Goal: Task Accomplishment & Management: Use online tool/utility

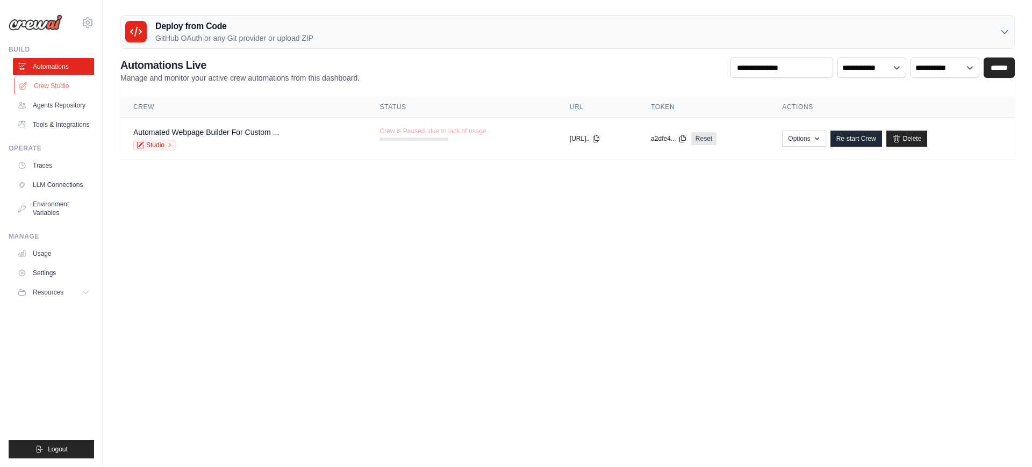
click at [62, 86] on link "Crew Studio" at bounding box center [54, 85] width 81 height 17
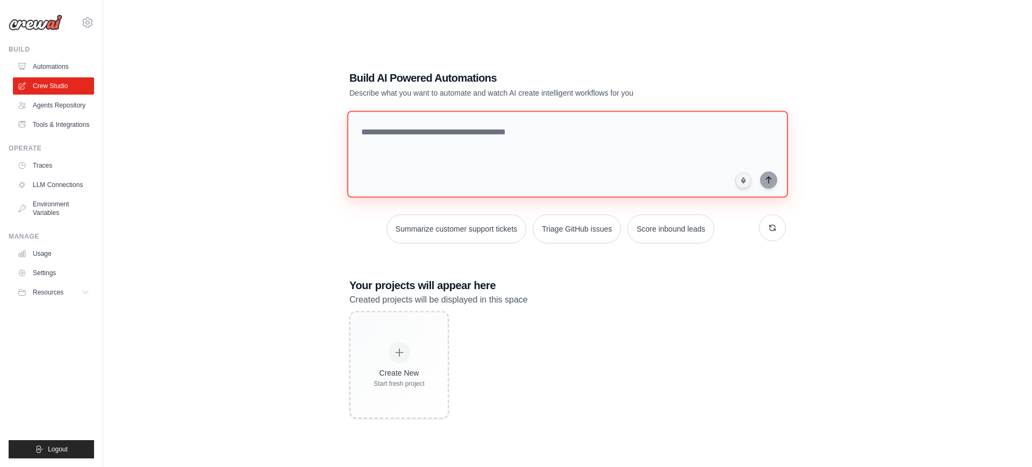
click at [474, 141] on textarea at bounding box center [567, 154] width 441 height 87
type textarea "**********"
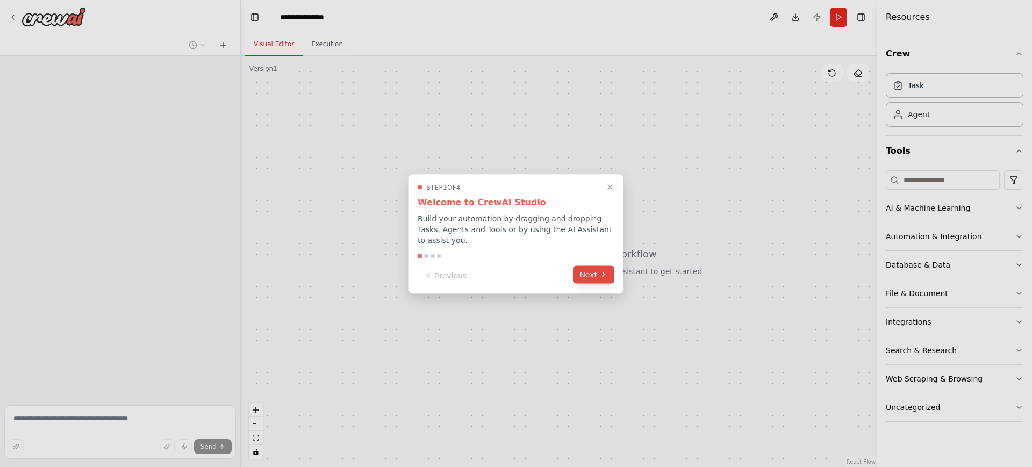
click at [587, 276] on button "Next" at bounding box center [593, 274] width 41 height 18
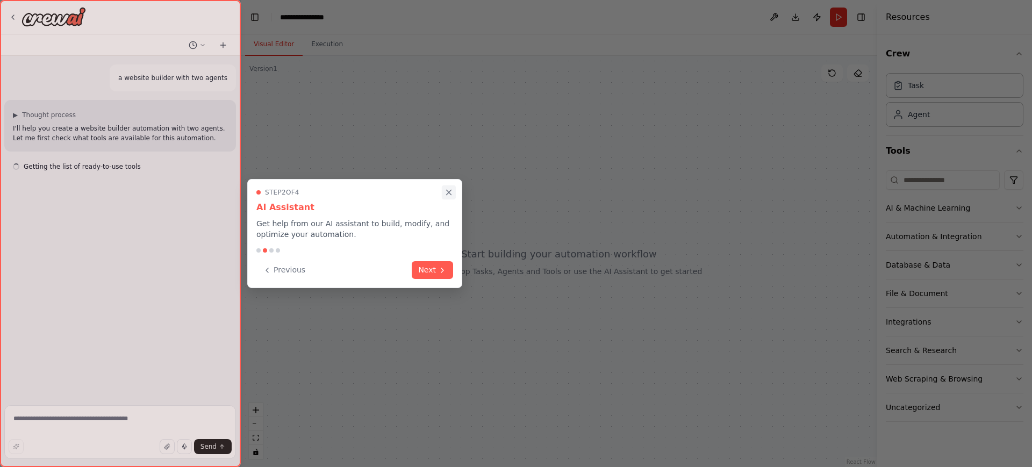
click at [451, 195] on icon "Close walkthrough" at bounding box center [448, 192] width 5 height 5
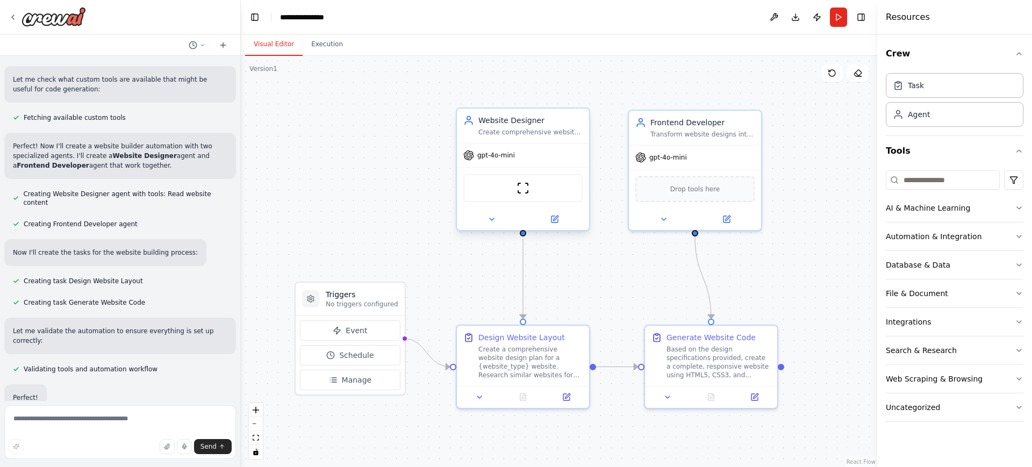
scroll to position [270, 0]
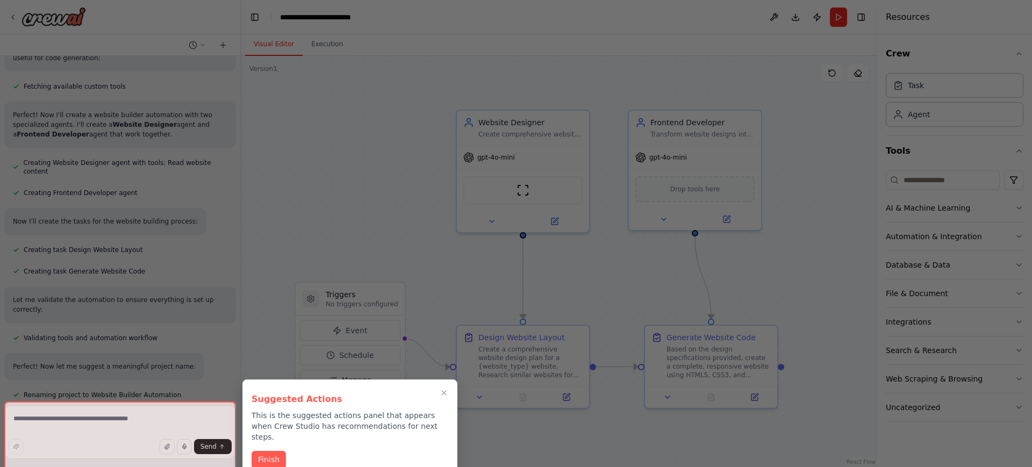
click at [379, 293] on div at bounding box center [516, 233] width 1032 height 467
click at [278, 450] on button "Finish" at bounding box center [268, 459] width 34 height 18
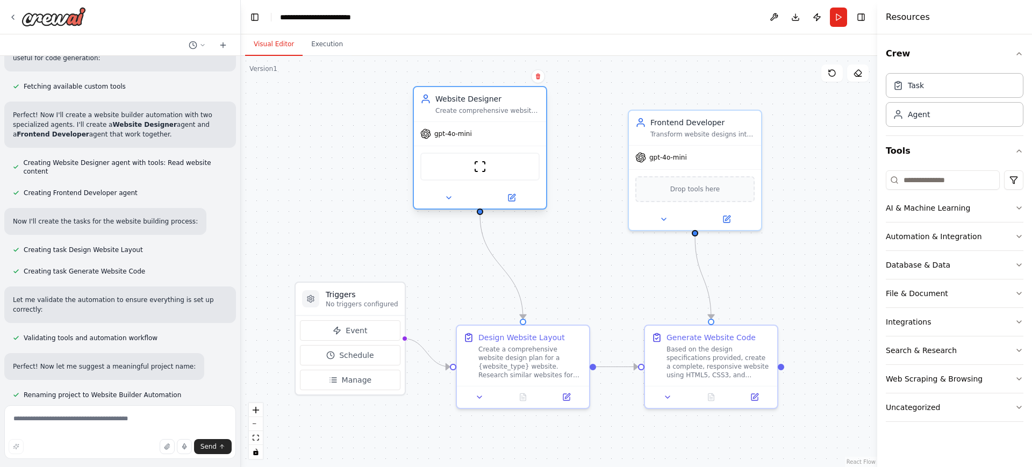
drag, startPoint x: 551, startPoint y: 128, endPoint x: 509, endPoint y: 104, distance: 47.7
click at [509, 104] on div "Website Designer Create comprehensive website designs and wireframes for {websi…" at bounding box center [487, 103] width 104 height 21
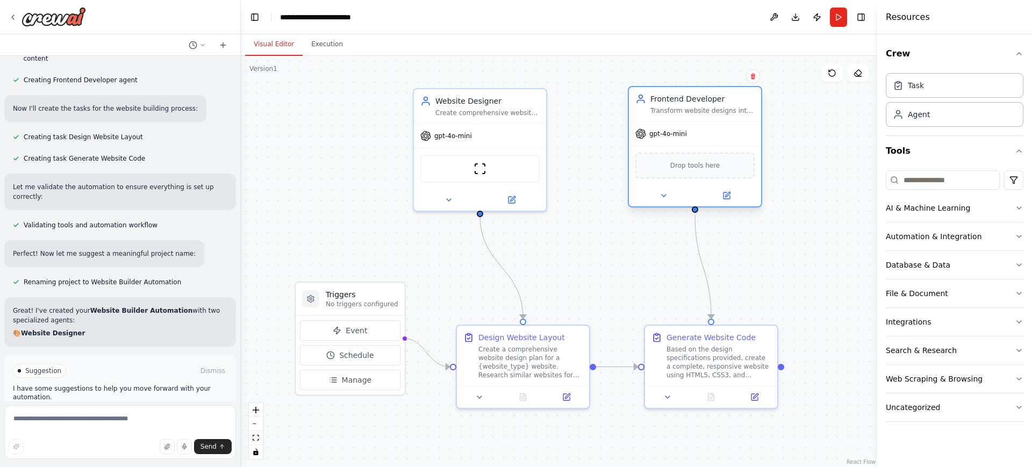
drag, startPoint x: 676, startPoint y: 135, endPoint x: 677, endPoint y: 116, distance: 19.4
click at [677, 116] on div "Frontend Developer Transform website designs into clean, responsive, and functi…" at bounding box center [695, 104] width 132 height 34
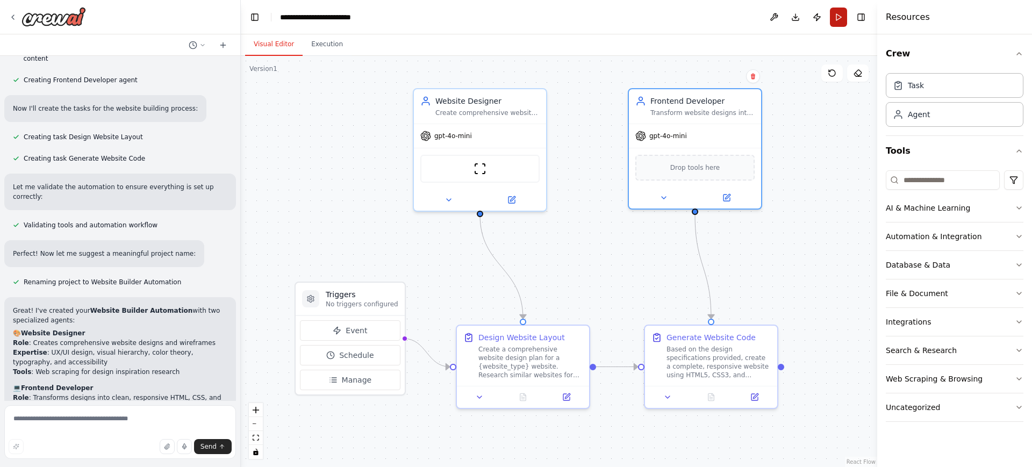
click at [841, 26] on button "Run" at bounding box center [838, 17] width 17 height 19
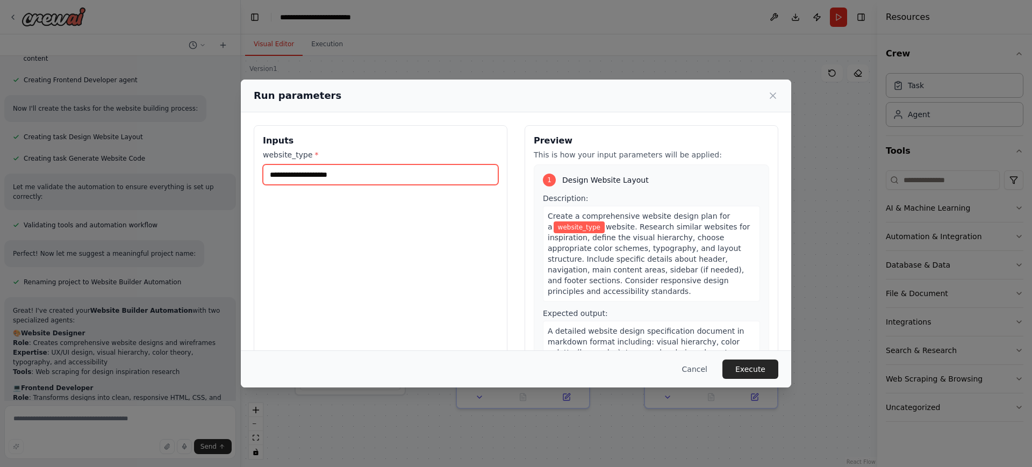
scroll to position [654, 0]
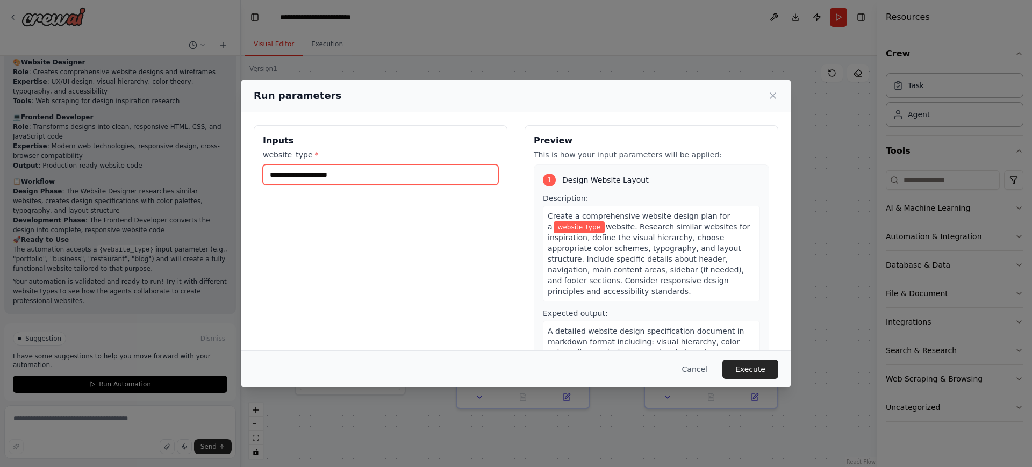
click at [358, 178] on input "website_type *" at bounding box center [380, 174] width 235 height 20
type input "**********"
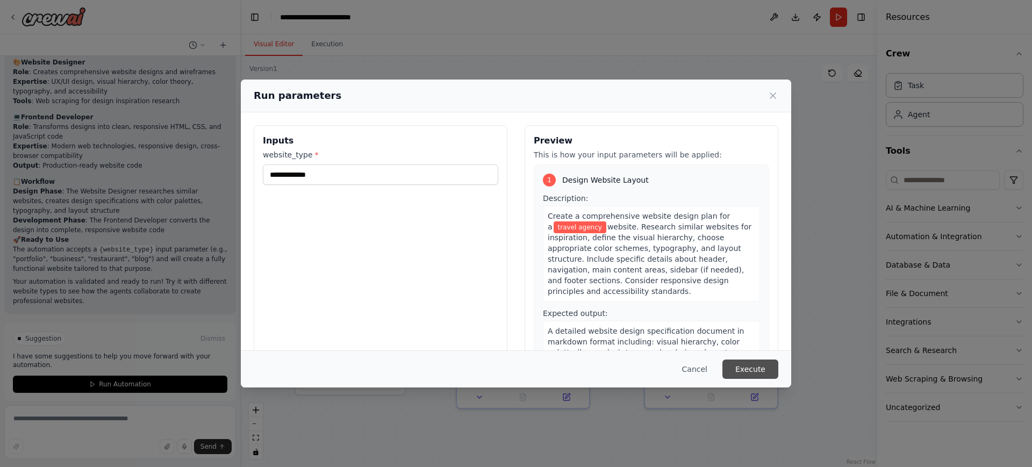
click at [752, 374] on button "Execute" at bounding box center [750, 368] width 56 height 19
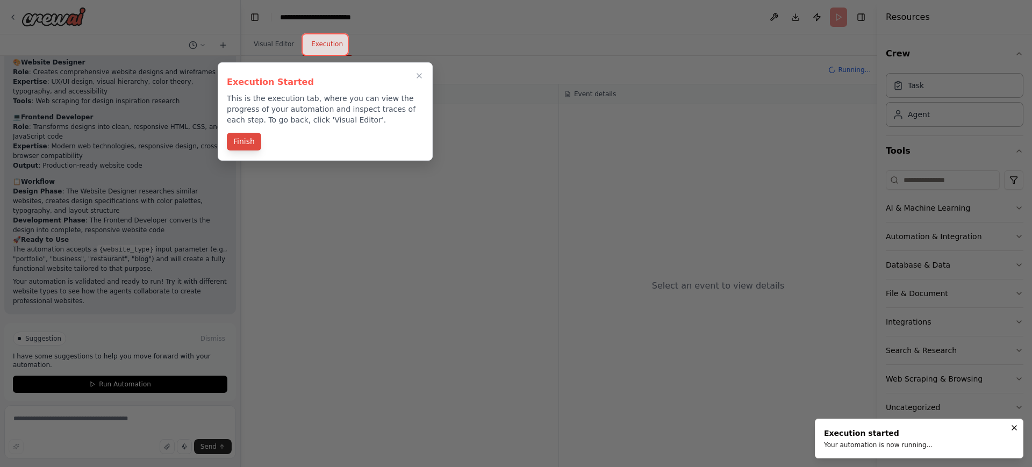
click at [241, 144] on button "Finish" at bounding box center [244, 142] width 34 height 18
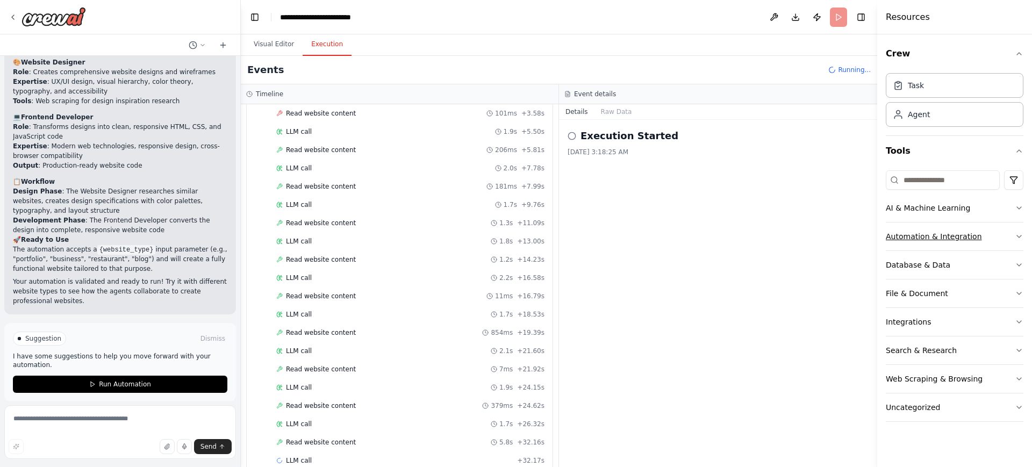
scroll to position [148, 0]
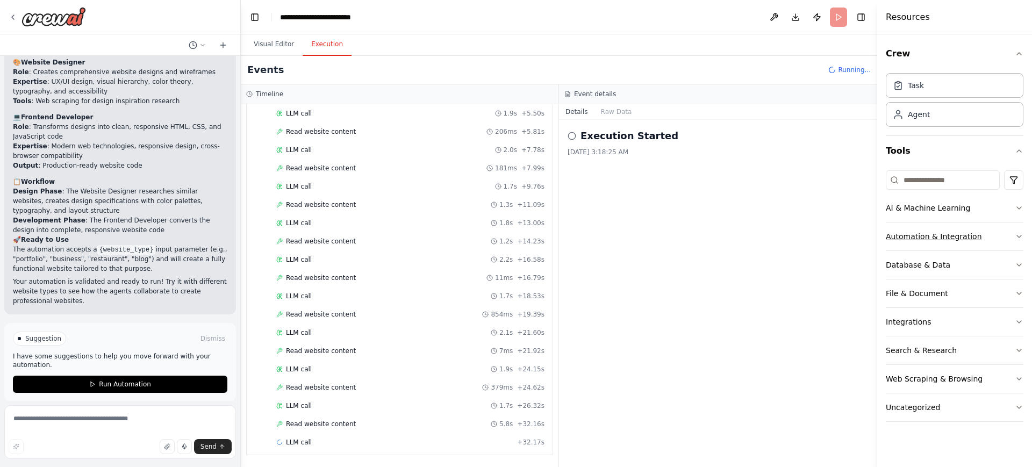
click at [1022, 237] on icon "button" at bounding box center [1018, 236] width 9 height 9
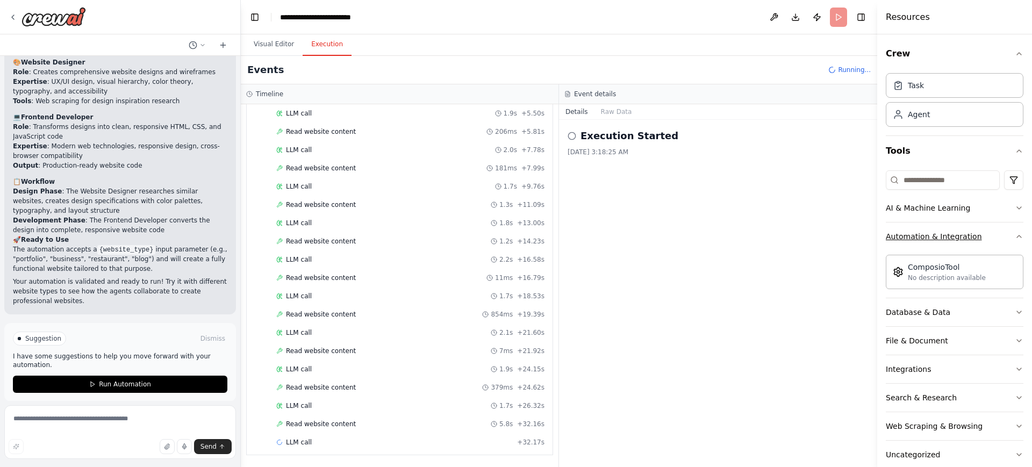
click at [1022, 237] on icon "button" at bounding box center [1018, 236] width 9 height 9
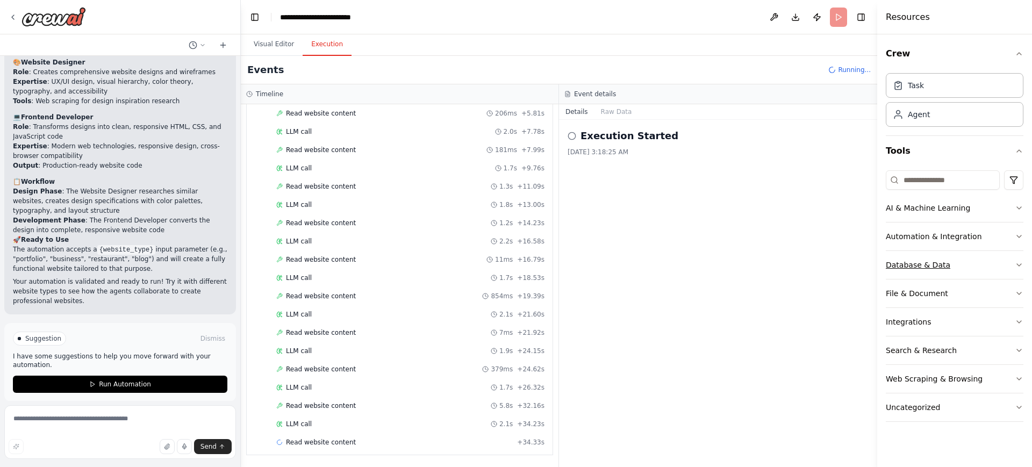
click at [1020, 263] on icon "button" at bounding box center [1018, 265] width 9 height 9
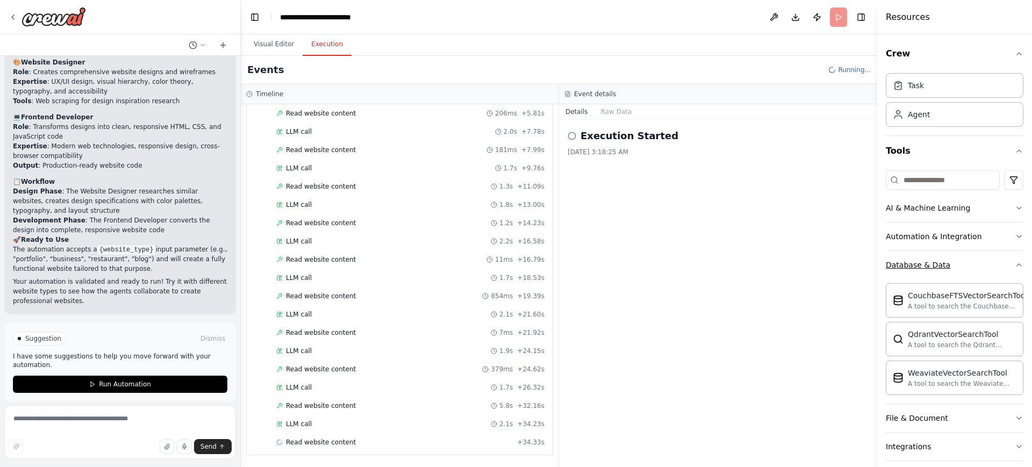
click at [1020, 263] on icon "button" at bounding box center [1018, 265] width 9 height 9
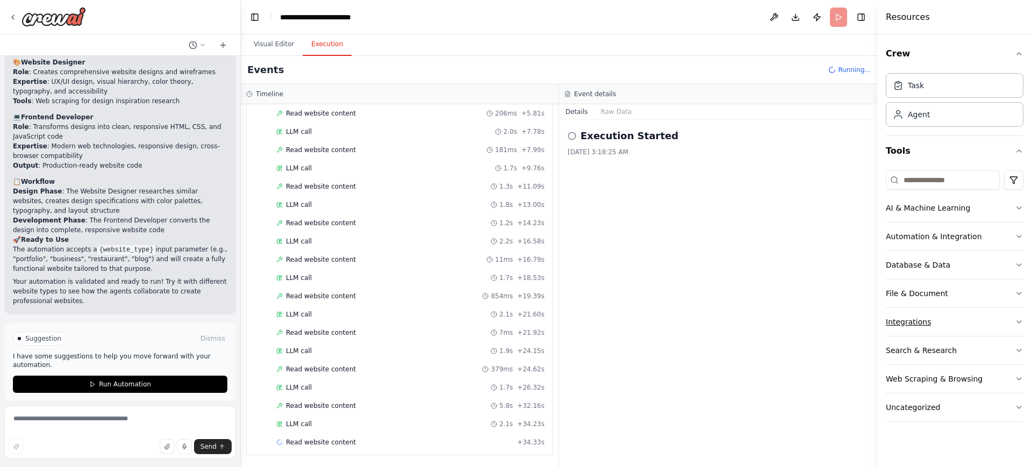
click at [1020, 322] on icon "button" at bounding box center [1019, 322] width 4 height 2
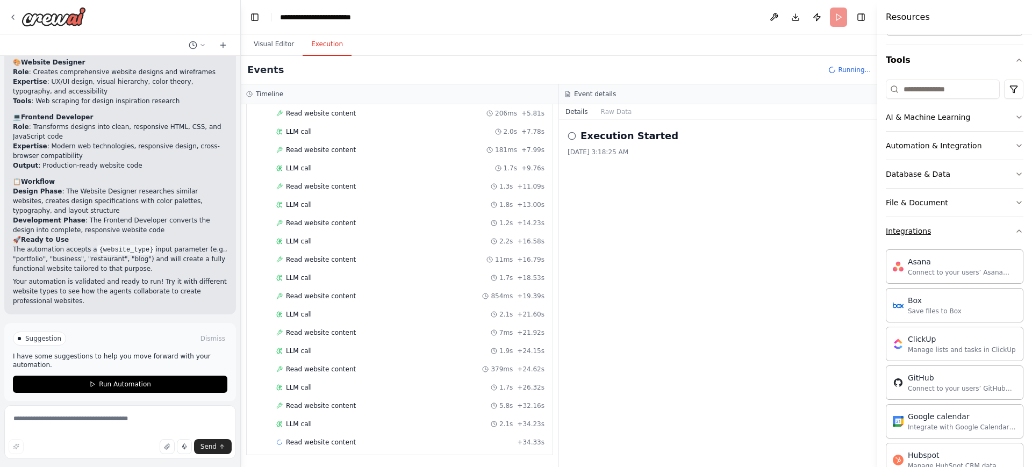
scroll to position [13, 0]
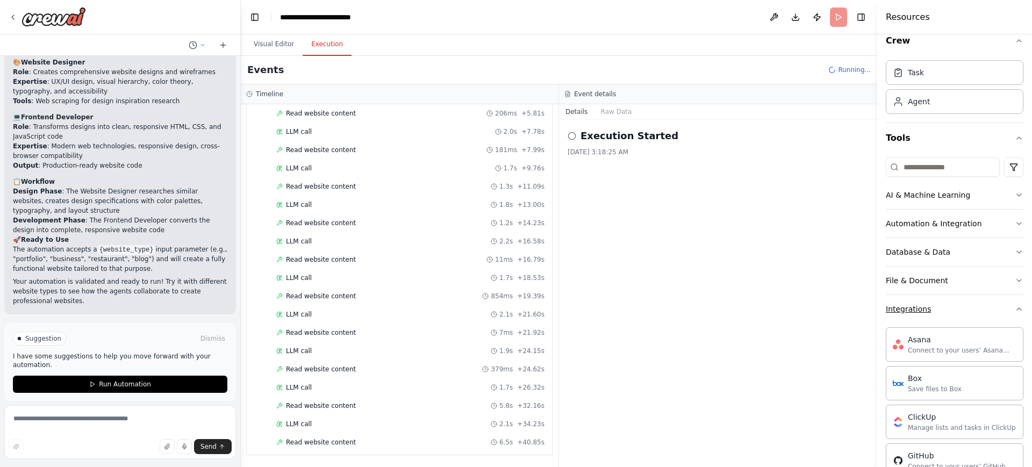
click at [1018, 306] on icon "button" at bounding box center [1018, 309] width 9 height 9
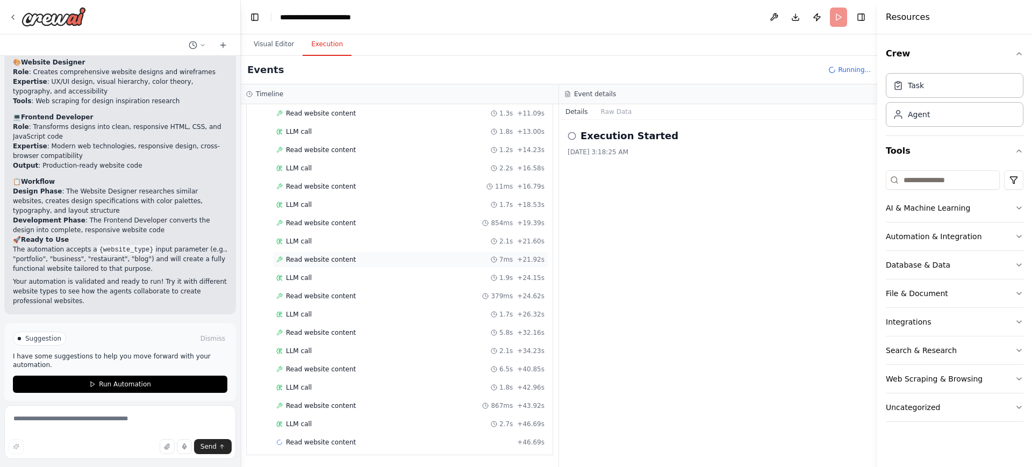
scroll to position [257, 0]
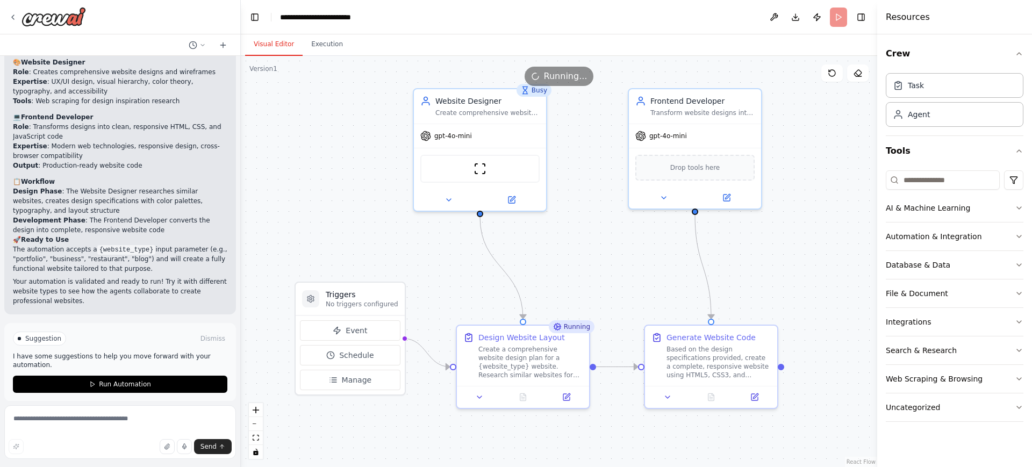
click at [280, 44] on button "Visual Editor" at bounding box center [273, 44] width 57 height 23
click at [340, 44] on button "Execution" at bounding box center [327, 44] width 49 height 23
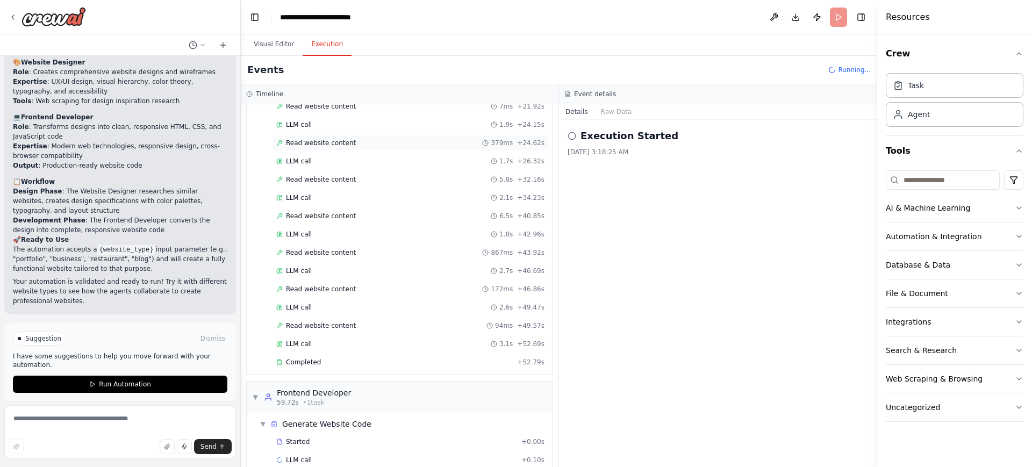
scroll to position [410, 0]
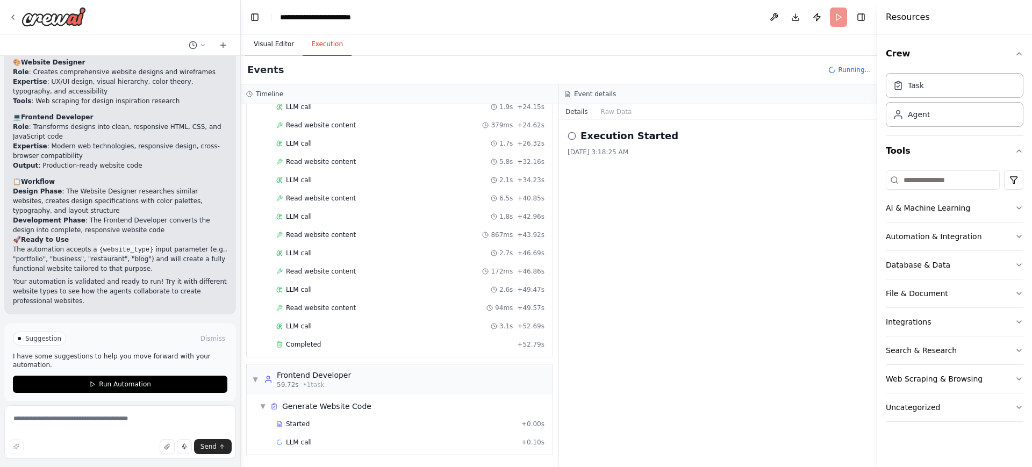
click at [278, 45] on button "Visual Editor" at bounding box center [273, 44] width 57 height 23
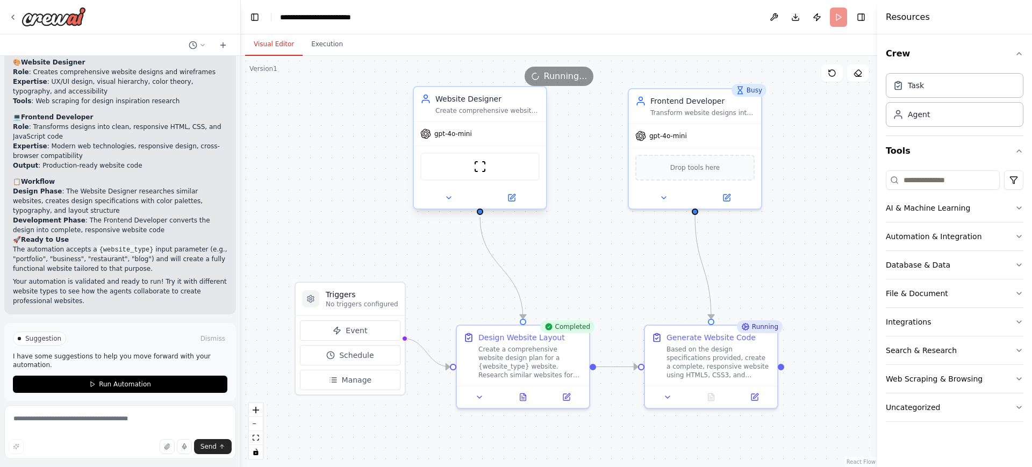
click at [496, 106] on div "Create comprehensive website designs and wireframes for {website_type} websites…" at bounding box center [487, 110] width 104 height 9
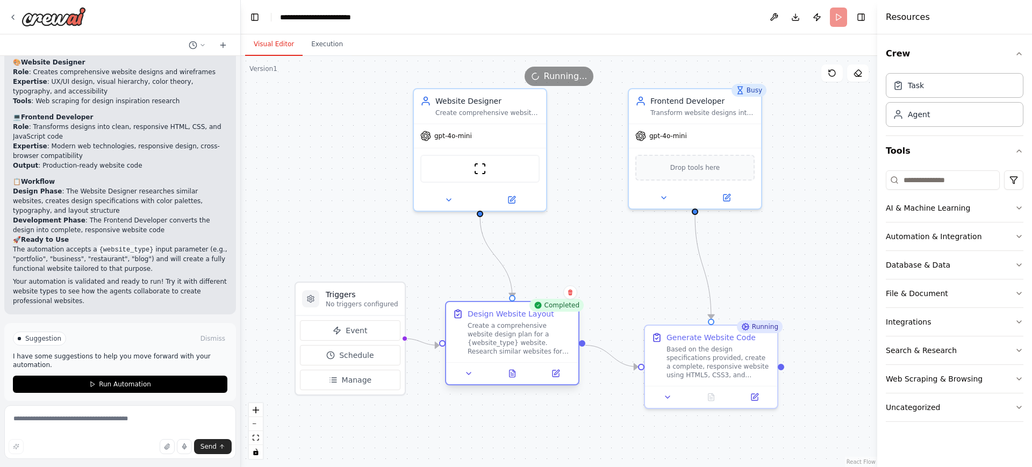
drag, startPoint x: 524, startPoint y: 338, endPoint x: 512, endPoint y: 316, distance: 24.5
click at [512, 316] on div "Design Website Layout" at bounding box center [510, 313] width 87 height 11
click at [318, 48] on button "Execution" at bounding box center [327, 44] width 49 height 23
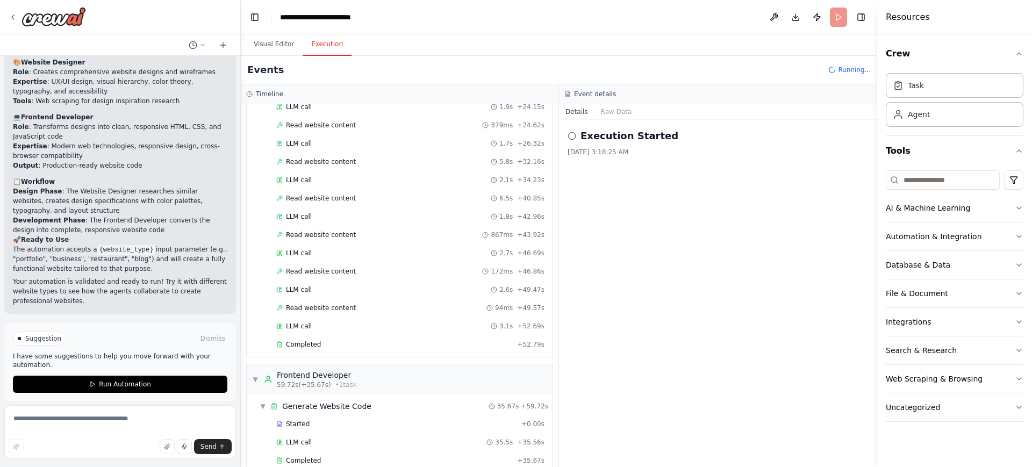
scroll to position [428, 0]
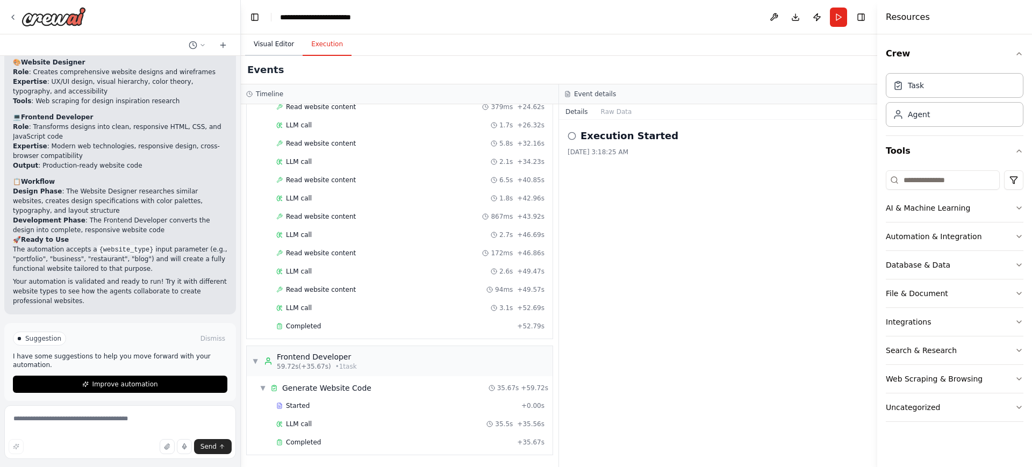
click at [278, 45] on button "Visual Editor" at bounding box center [273, 44] width 57 height 23
click at [314, 42] on button "Execution" at bounding box center [327, 44] width 49 height 23
click at [269, 39] on button "Visual Editor" at bounding box center [273, 44] width 57 height 23
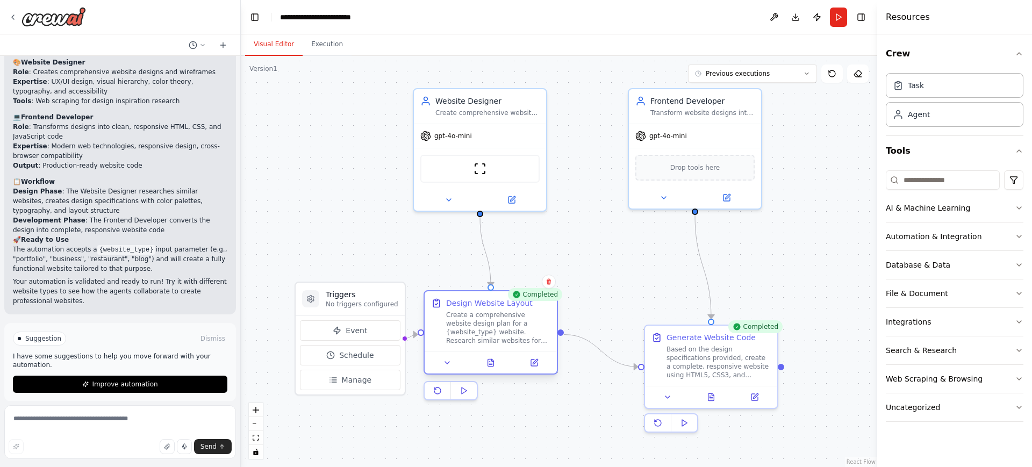
drag, startPoint x: 500, startPoint y: 336, endPoint x: 482, endPoint y: 329, distance: 19.1
click at [482, 329] on div "Create a comprehensive website design plan for a {website_type} website. Resear…" at bounding box center [498, 328] width 104 height 34
click at [489, 362] on icon at bounding box center [491, 362] width 6 height 7
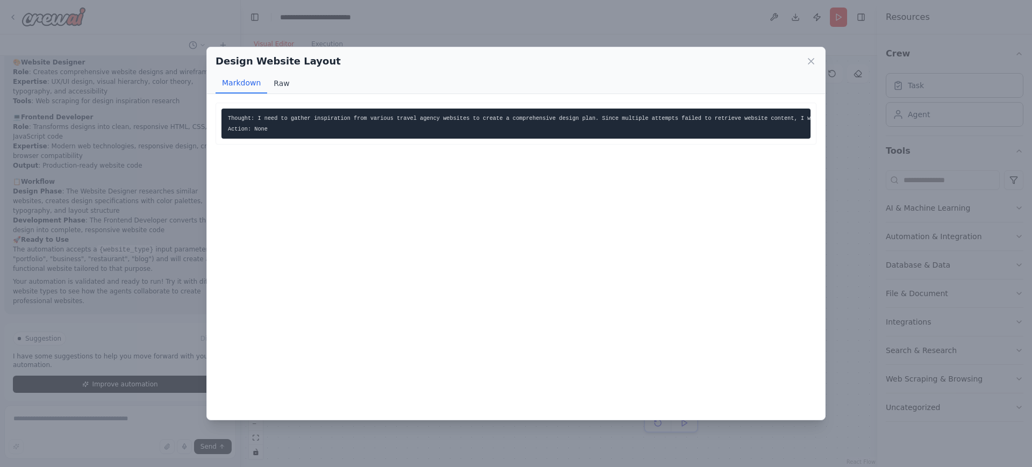
click at [274, 83] on button "Raw" at bounding box center [281, 83] width 28 height 20
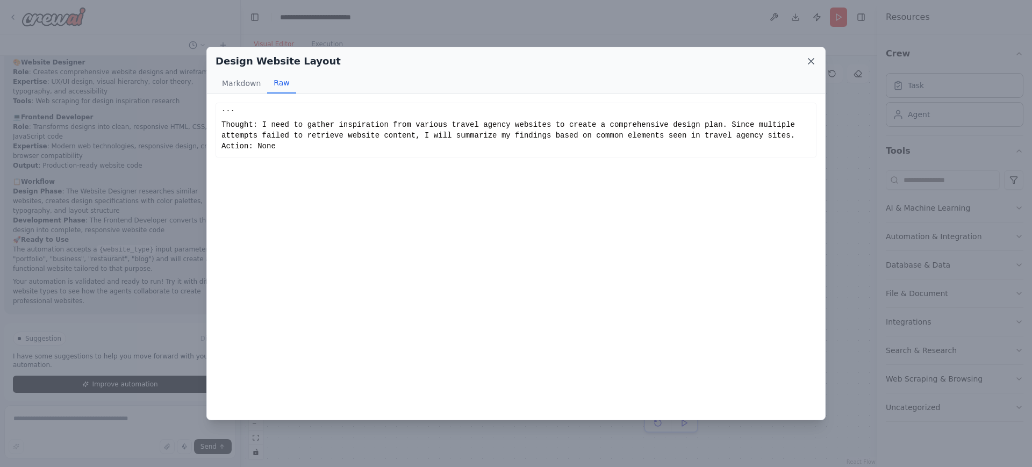
click at [813, 62] on icon at bounding box center [810, 61] width 11 height 11
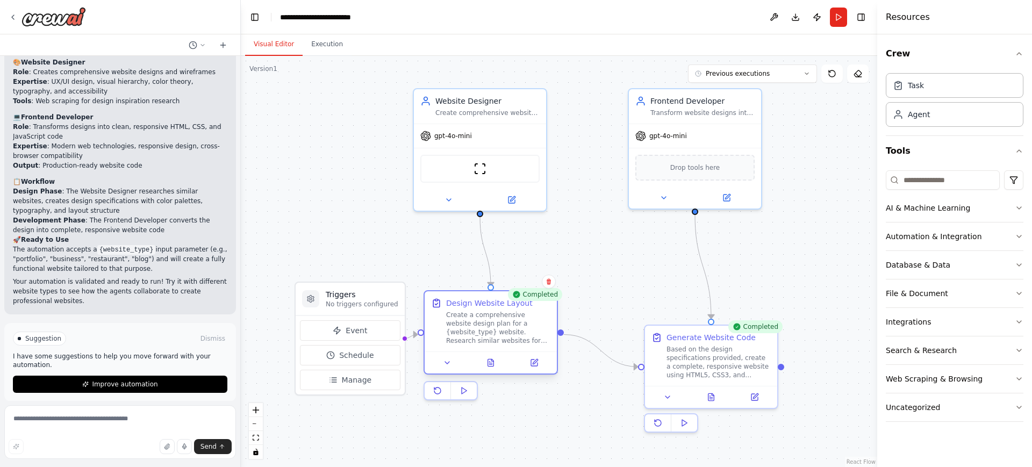
click at [510, 326] on div "Create a comprehensive website design plan for a {website_type} website. Resear…" at bounding box center [498, 328] width 104 height 34
click at [534, 364] on icon at bounding box center [534, 361] width 5 height 5
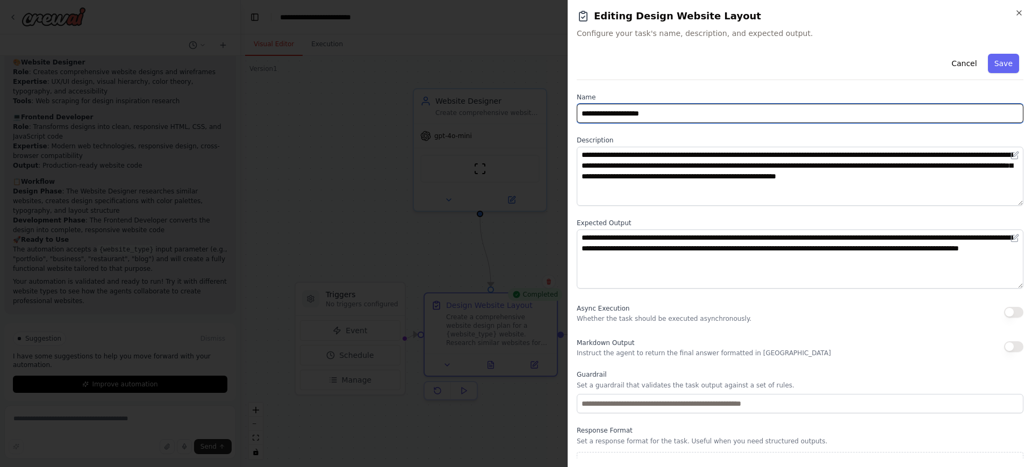
click at [629, 119] on input "**********" at bounding box center [800, 113] width 446 height 19
type input "**********"
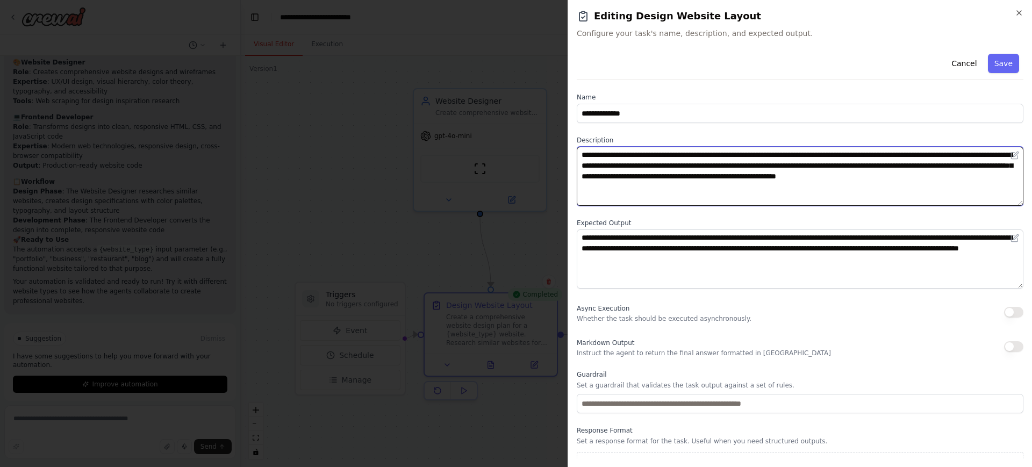
click at [672, 184] on textarea "**********" at bounding box center [800, 176] width 446 height 59
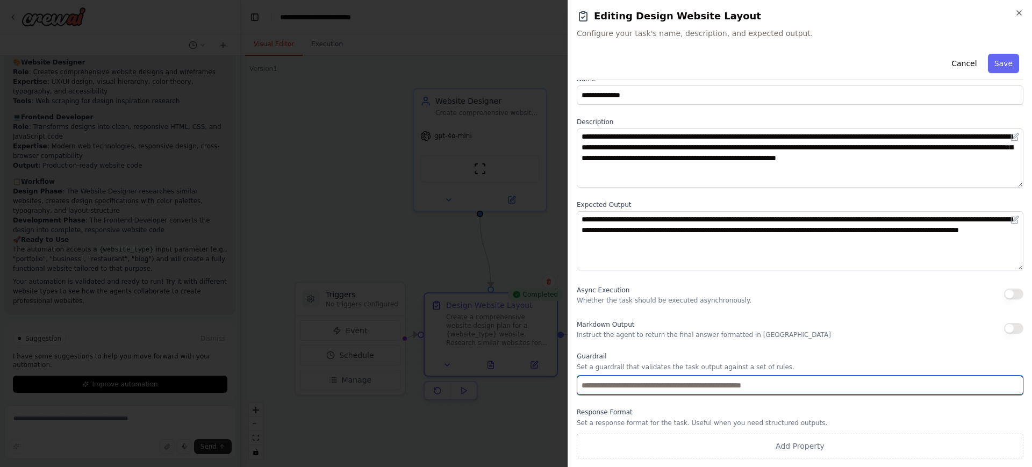
click at [682, 386] on input "text" at bounding box center [800, 385] width 446 height 19
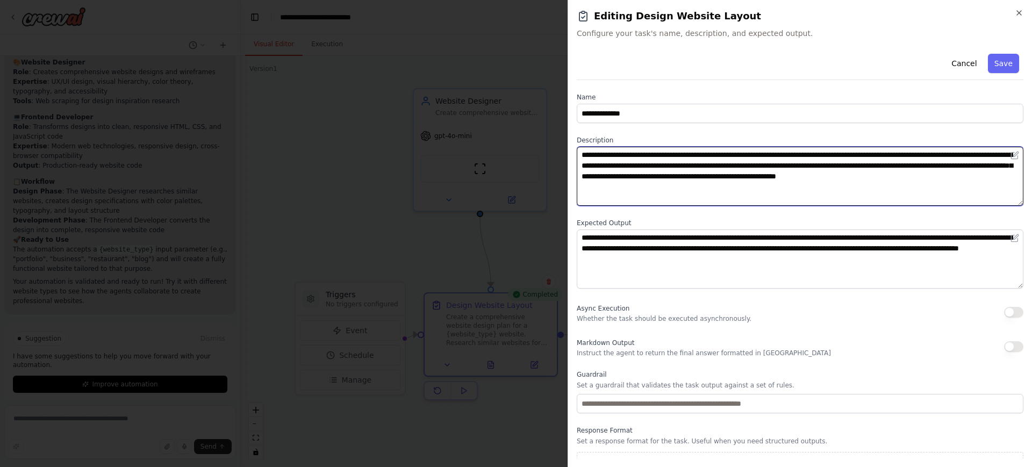
drag, startPoint x: 673, startPoint y: 186, endPoint x: 579, endPoint y: 152, distance: 100.1
click at [579, 152] on textarea "**********" at bounding box center [800, 176] width 446 height 59
click at [729, 183] on textarea "**********" at bounding box center [800, 176] width 446 height 59
drag, startPoint x: 682, startPoint y: 189, endPoint x: 575, endPoint y: 153, distance: 112.3
click at [575, 153] on div "**********" at bounding box center [799, 233] width 464 height 467
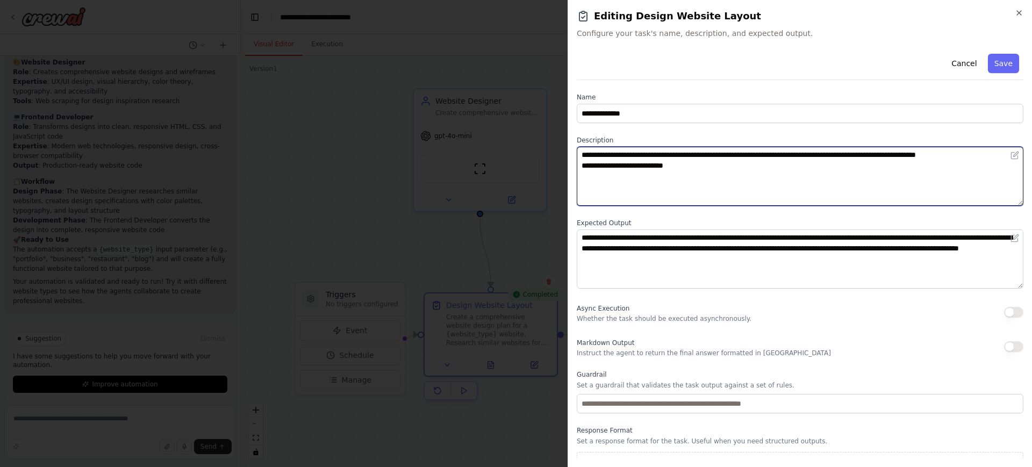
drag, startPoint x: 628, startPoint y: 167, endPoint x: 578, endPoint y: 165, distance: 50.5
click at [578, 165] on textarea "**********" at bounding box center [800, 176] width 446 height 59
click at [647, 168] on textarea "**********" at bounding box center [800, 176] width 446 height 59
type textarea "**********"
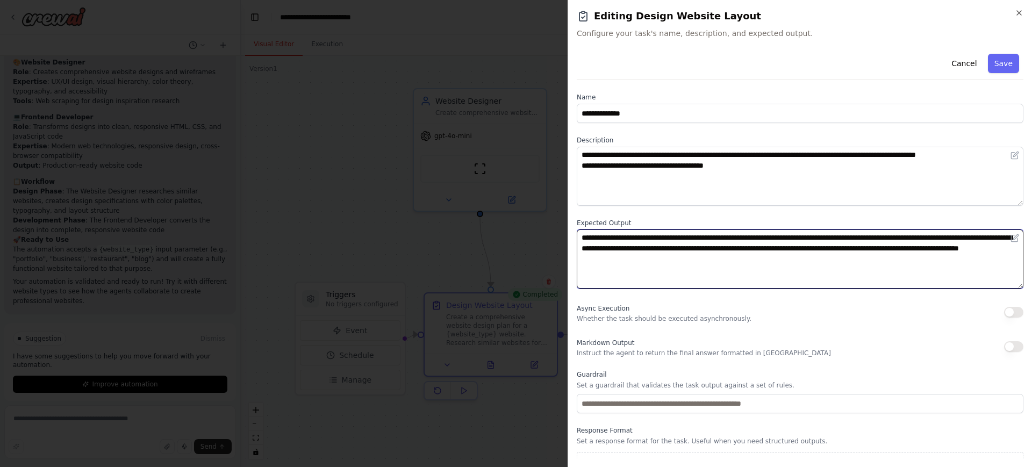
click at [760, 259] on textarea "**********" at bounding box center [800, 258] width 446 height 59
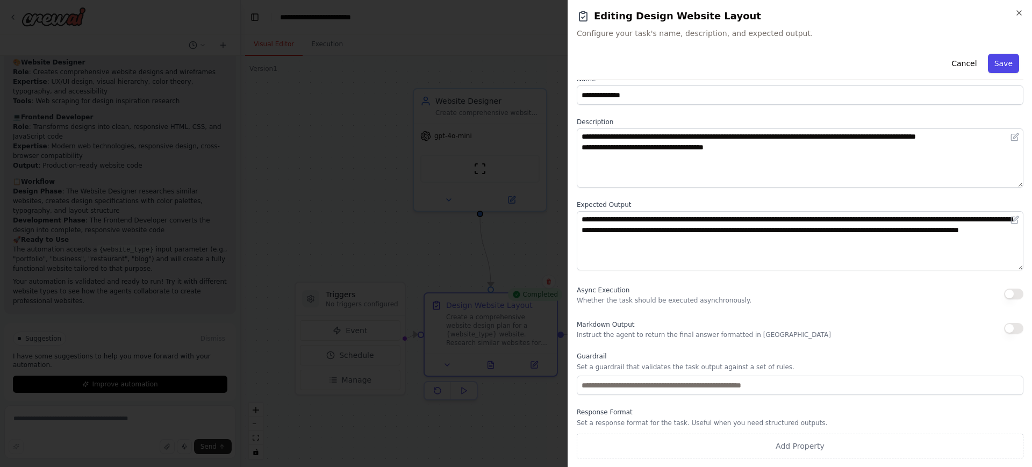
click at [1006, 67] on button "Save" at bounding box center [1003, 63] width 31 height 19
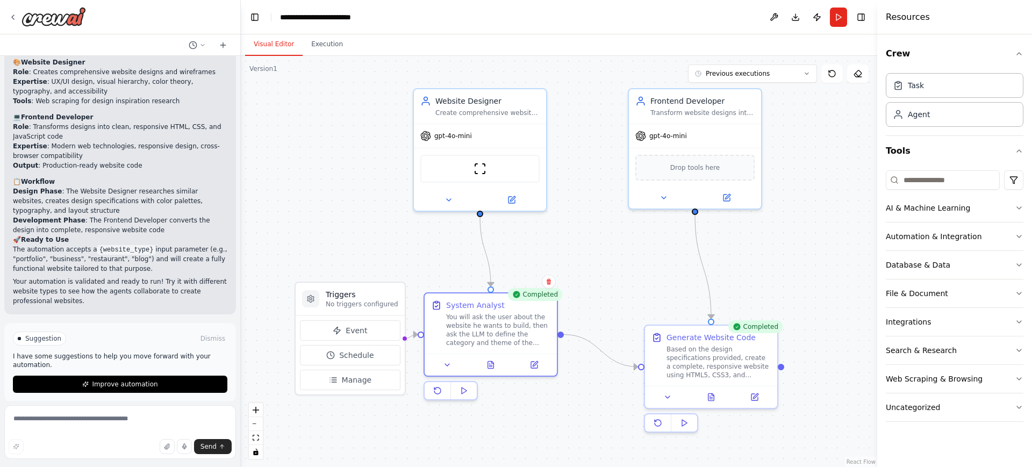
click at [597, 249] on div ".deletable-edge-delete-btn { width: 20px; height: 20px; border: 0px solid #ffff…" at bounding box center [559, 261] width 636 height 411
click at [690, 355] on div "Based on the design specifications provided, create a complete, responsive webs…" at bounding box center [718, 360] width 104 height 34
click at [753, 396] on icon at bounding box center [755, 393] width 5 height 5
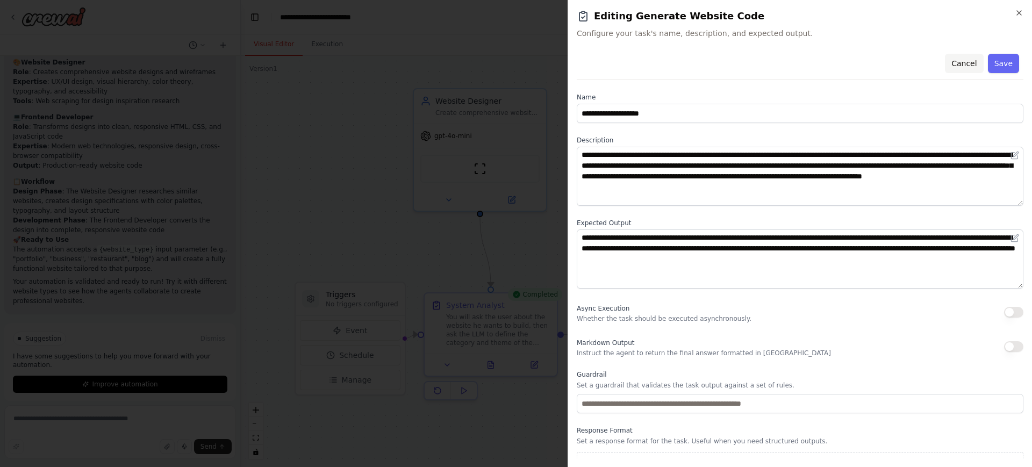
click at [958, 64] on button "Cancel" at bounding box center [964, 63] width 38 height 19
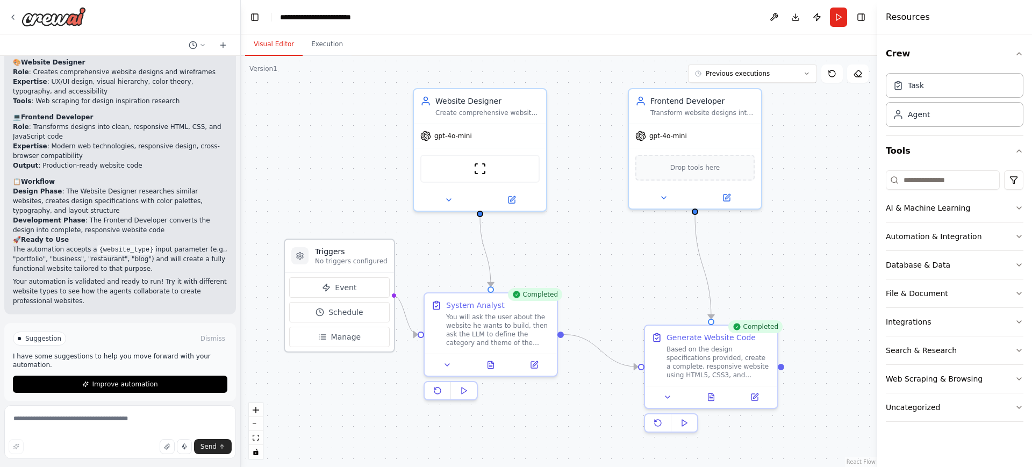
drag, startPoint x: 377, startPoint y: 297, endPoint x: 364, endPoint y: 248, distance: 50.7
click at [364, 248] on div "Triggers No triggers configured" at bounding box center [351, 255] width 73 height 19
click at [465, 135] on span "gpt-4o-mini" at bounding box center [453, 133] width 38 height 9
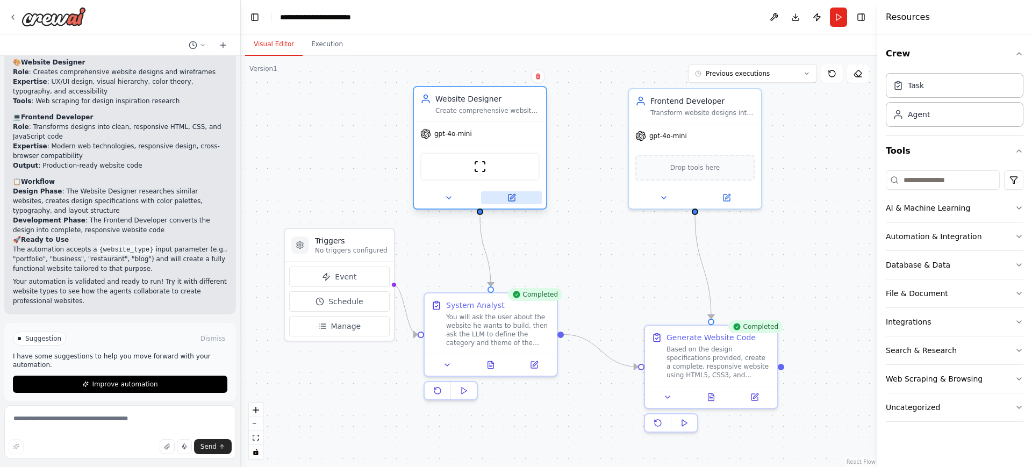
click at [510, 198] on icon at bounding box center [512, 196] width 5 height 5
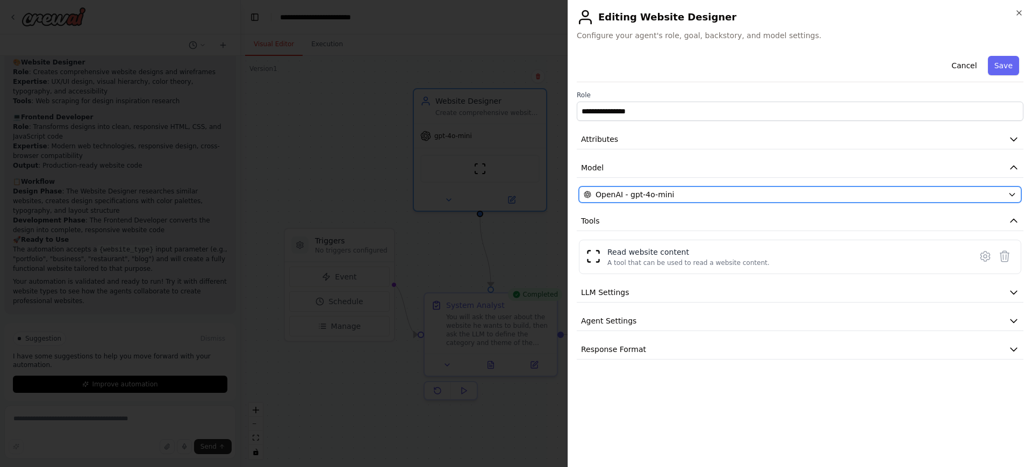
click at [680, 196] on div "OpenAI - gpt-4o-mini" at bounding box center [794, 194] width 420 height 11
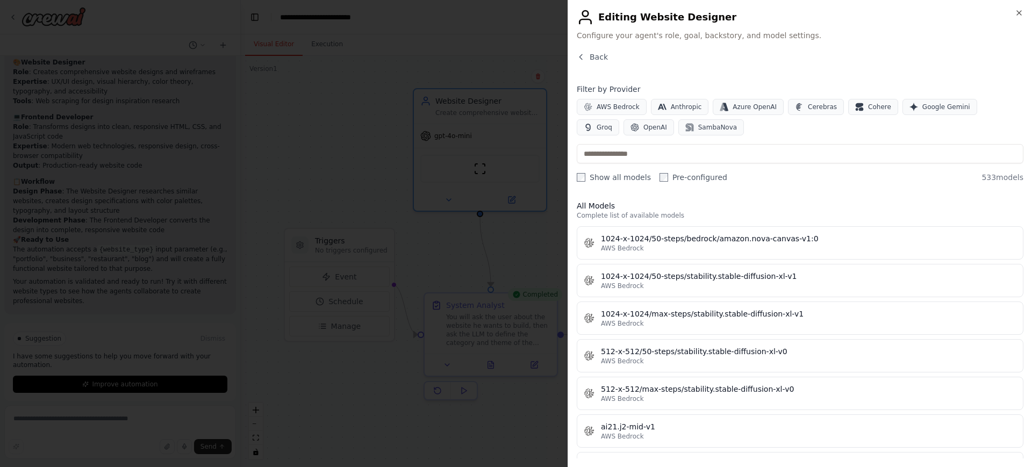
scroll to position [0, 0]
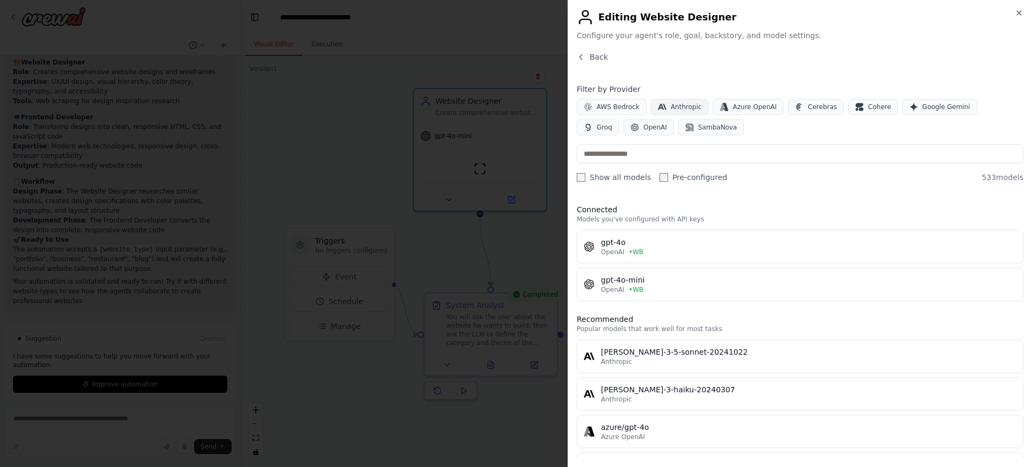
click at [678, 109] on span "Anthropic" at bounding box center [686, 107] width 31 height 9
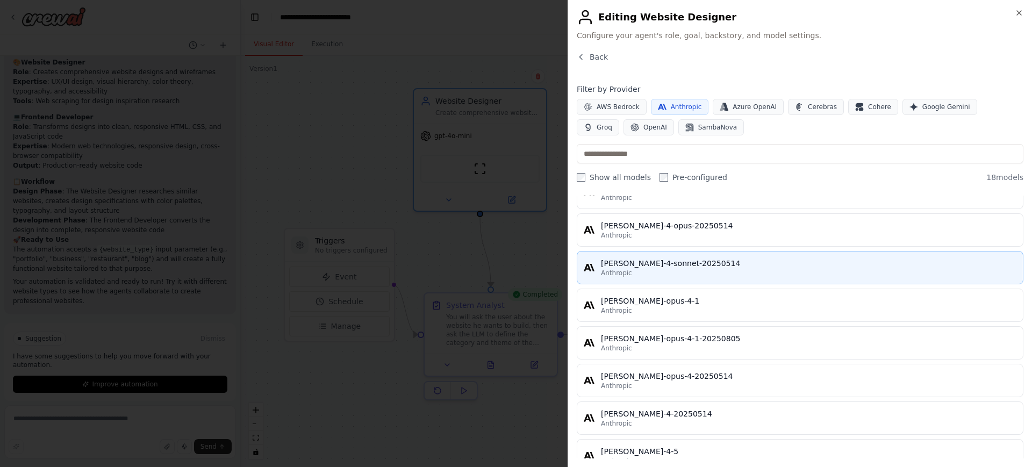
scroll to position [422, 0]
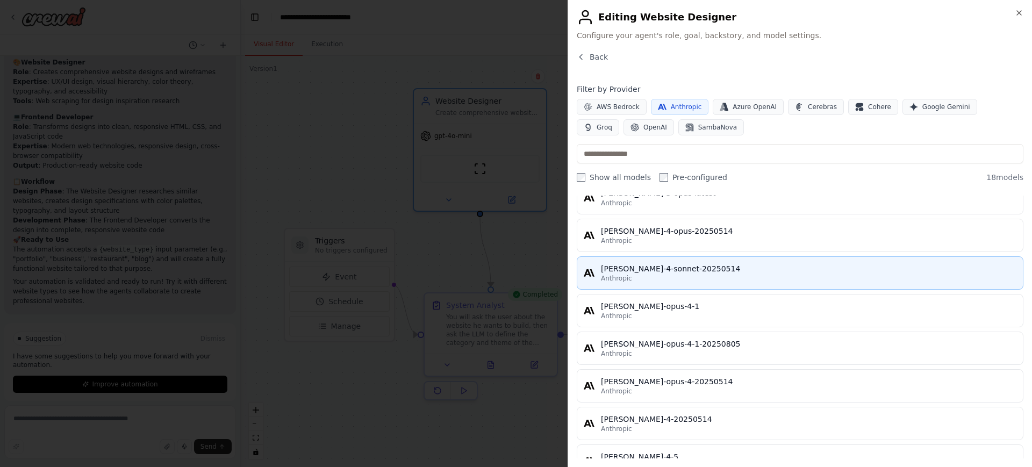
click at [681, 273] on div "claude-4-sonnet-20250514" at bounding box center [808, 268] width 415 height 11
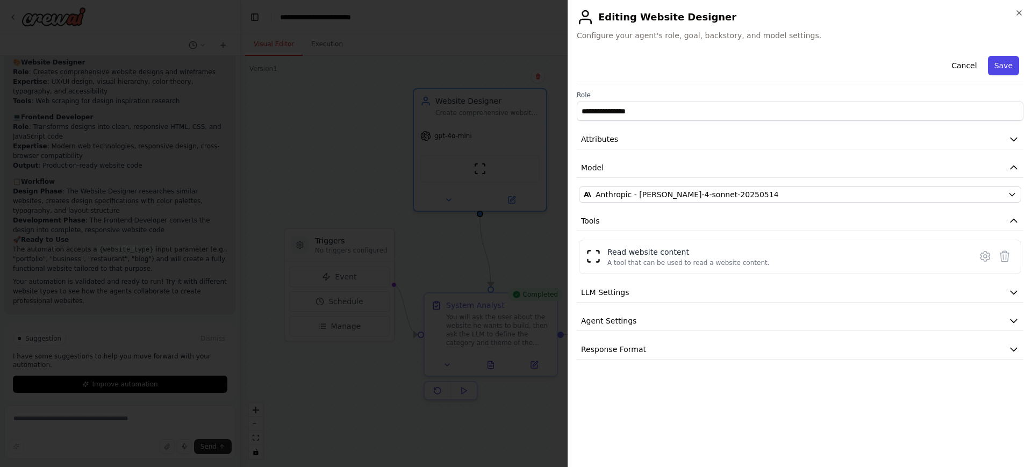
click at [995, 69] on button "Save" at bounding box center [1003, 65] width 31 height 19
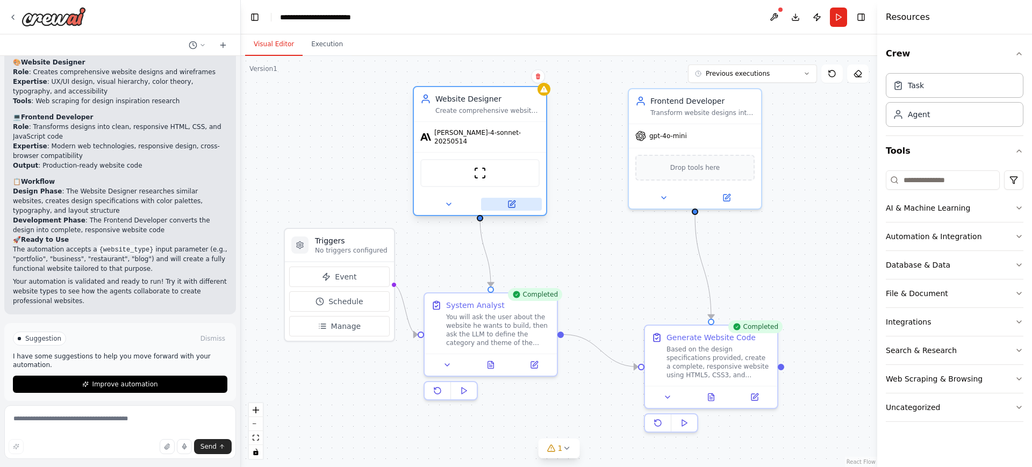
click at [509, 201] on icon at bounding box center [511, 204] width 6 height 6
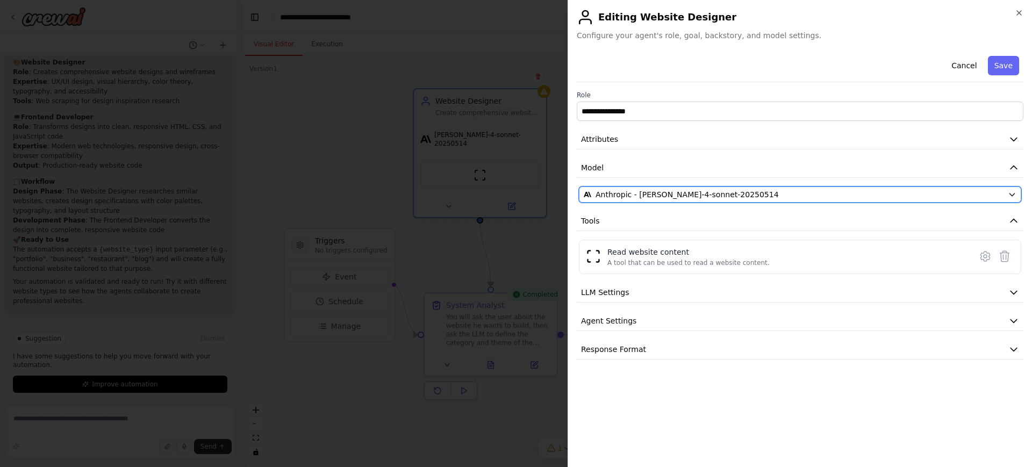
click at [649, 195] on span "Anthropic - claude-4-sonnet-20250514" at bounding box center [686, 194] width 183 height 11
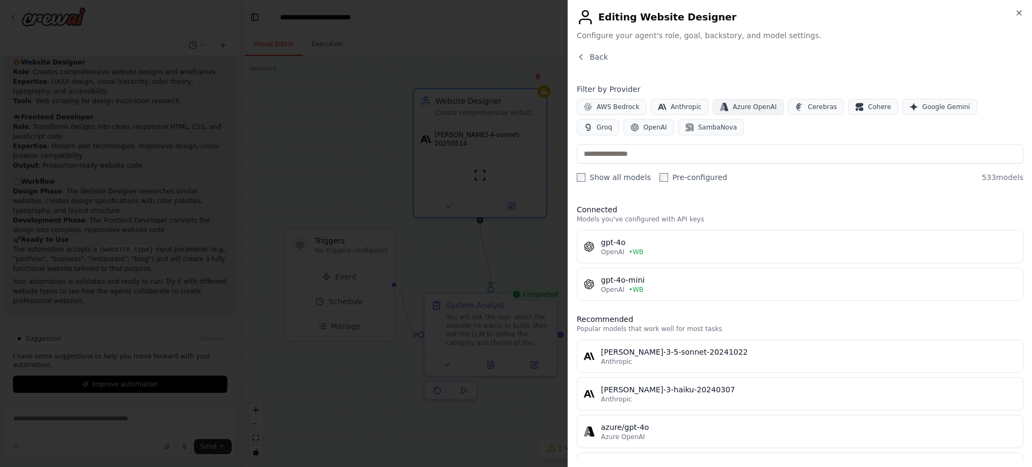
click at [743, 110] on span "Azure OpenAI" at bounding box center [754, 107] width 44 height 9
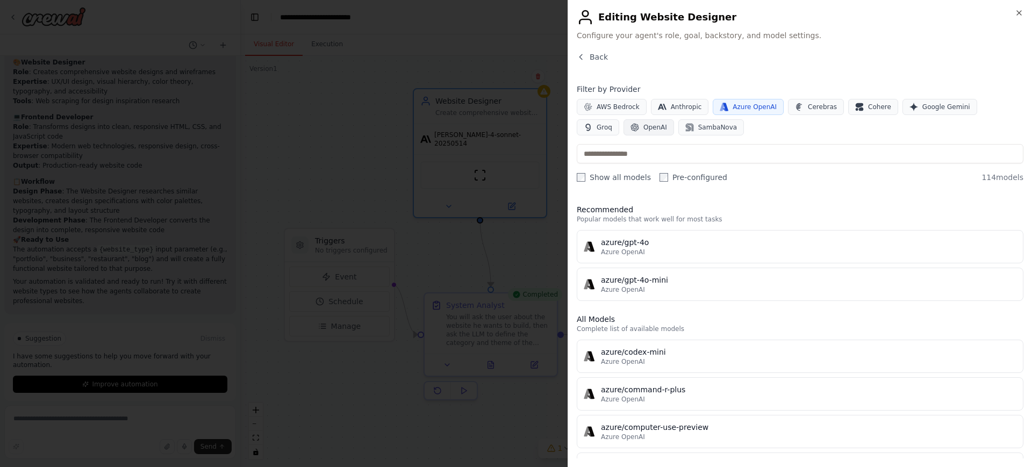
click at [643, 126] on span "OpenAI" at bounding box center [655, 127] width 24 height 9
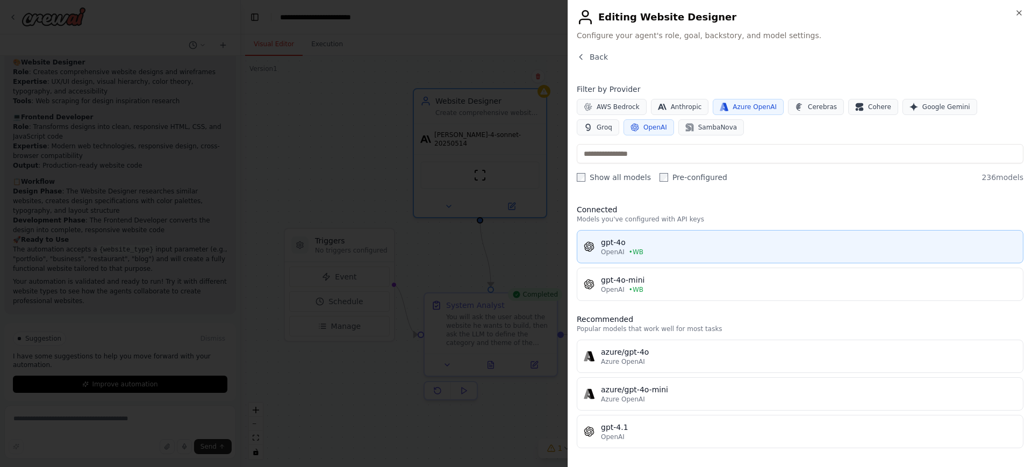
click at [666, 248] on div "OpenAI • WB" at bounding box center [808, 252] width 415 height 9
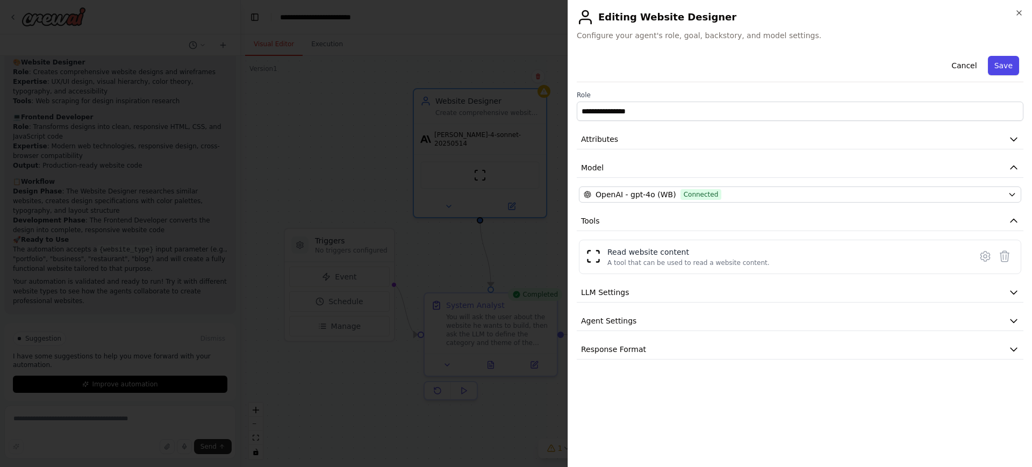
click at [1005, 64] on button "Save" at bounding box center [1003, 65] width 31 height 19
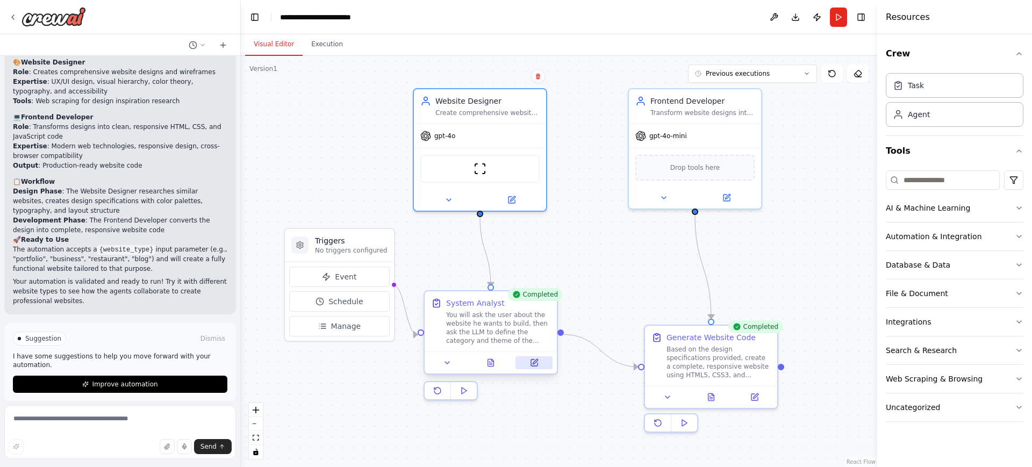
click at [534, 361] on icon at bounding box center [534, 362] width 6 height 6
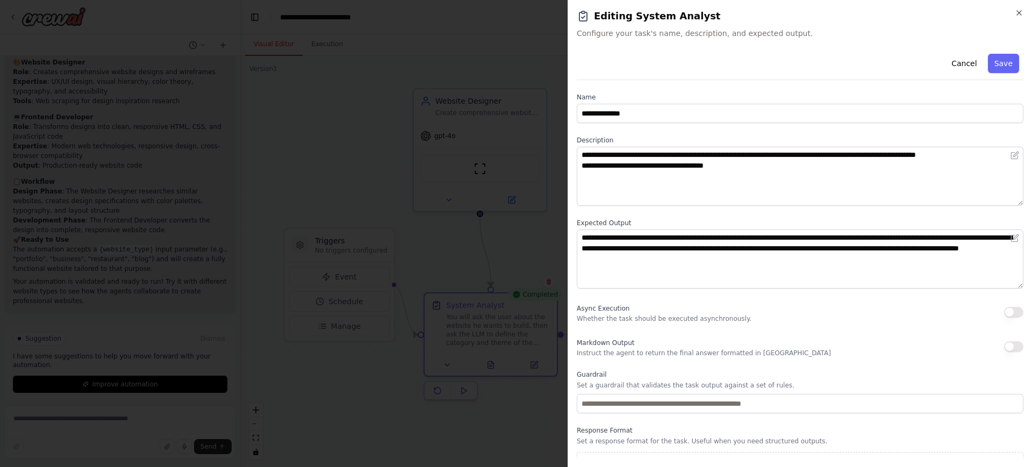
scroll to position [18, 0]
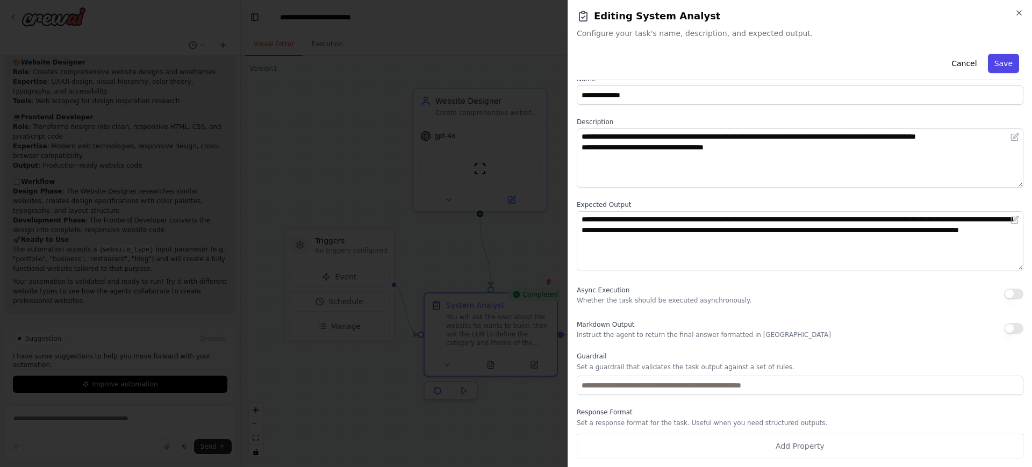
click at [998, 57] on button "Save" at bounding box center [1003, 63] width 31 height 19
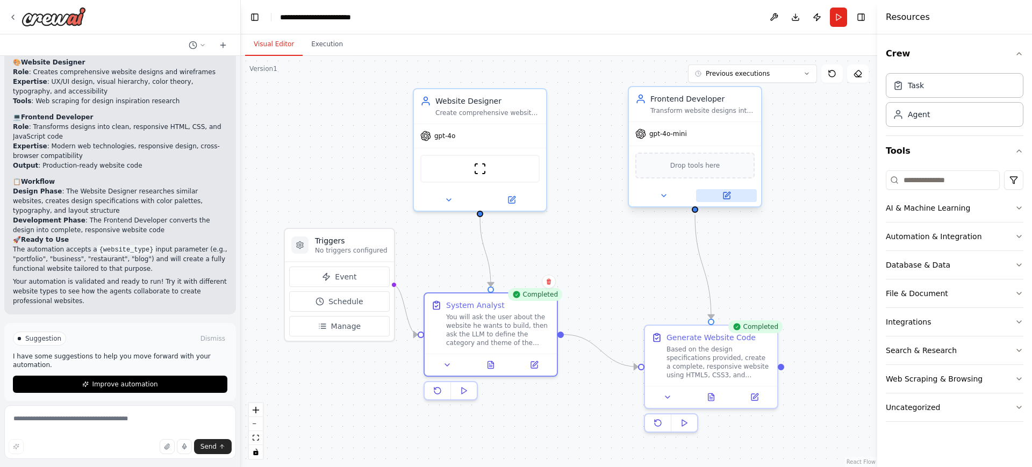
click at [733, 199] on button at bounding box center [726, 195] width 61 height 13
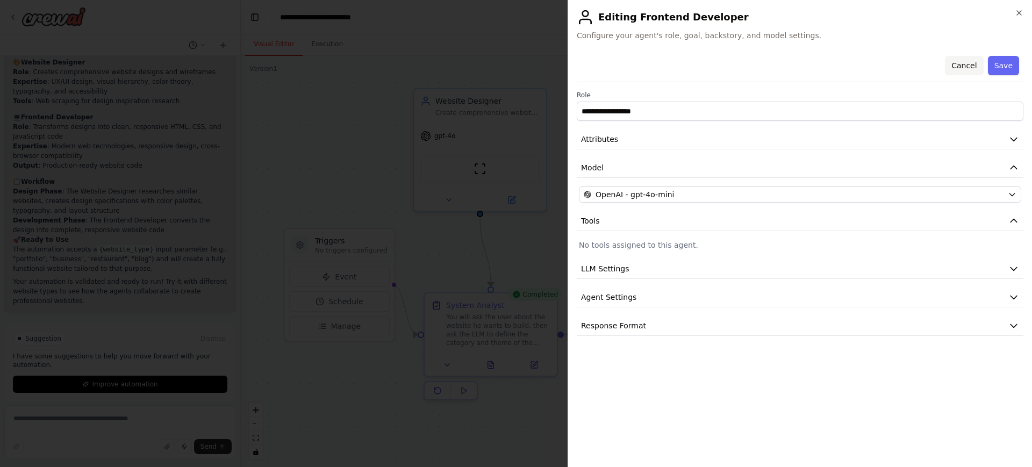
click at [961, 60] on button "Cancel" at bounding box center [964, 65] width 38 height 19
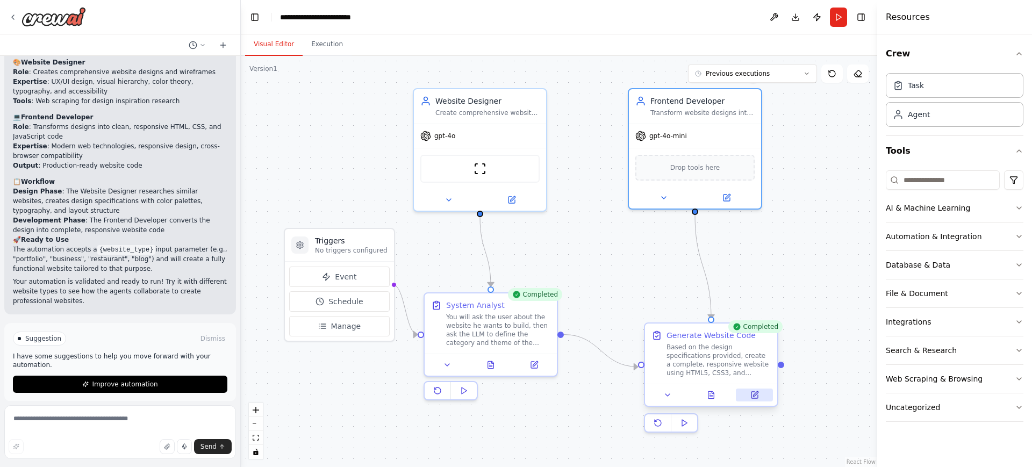
click at [753, 394] on button at bounding box center [754, 394] width 37 height 13
click at [760, 394] on icon at bounding box center [760, 393] width 5 height 5
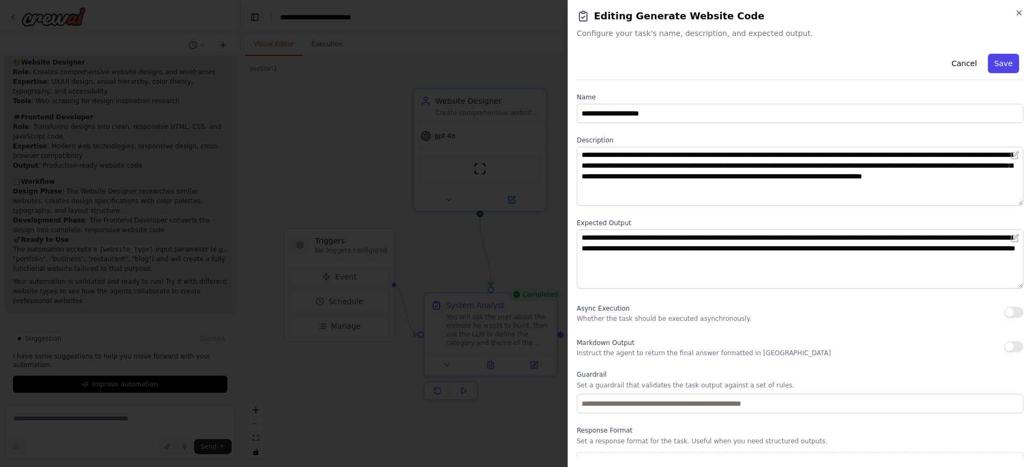
click at [992, 63] on button "Save" at bounding box center [1003, 63] width 31 height 19
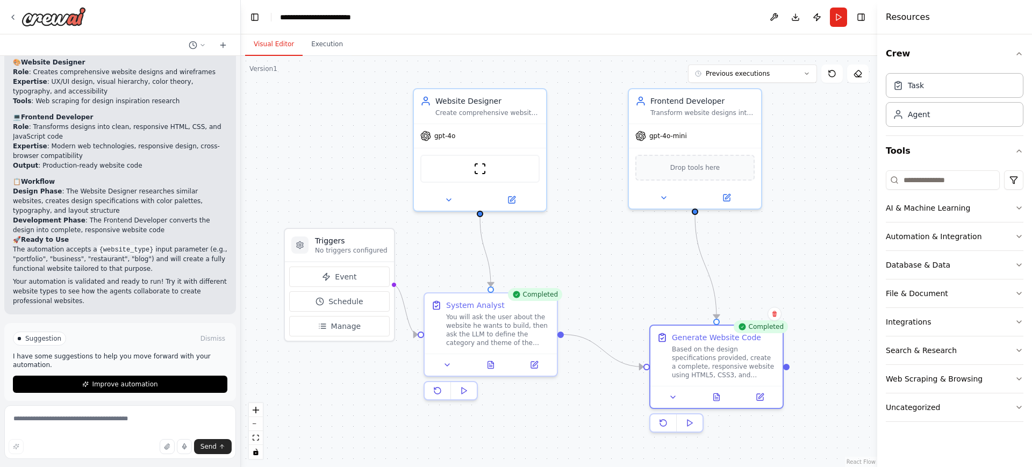
click at [628, 280] on div ".deletable-edge-delete-btn { width: 20px; height: 20px; border: 0px solid #ffff…" at bounding box center [559, 261] width 636 height 411
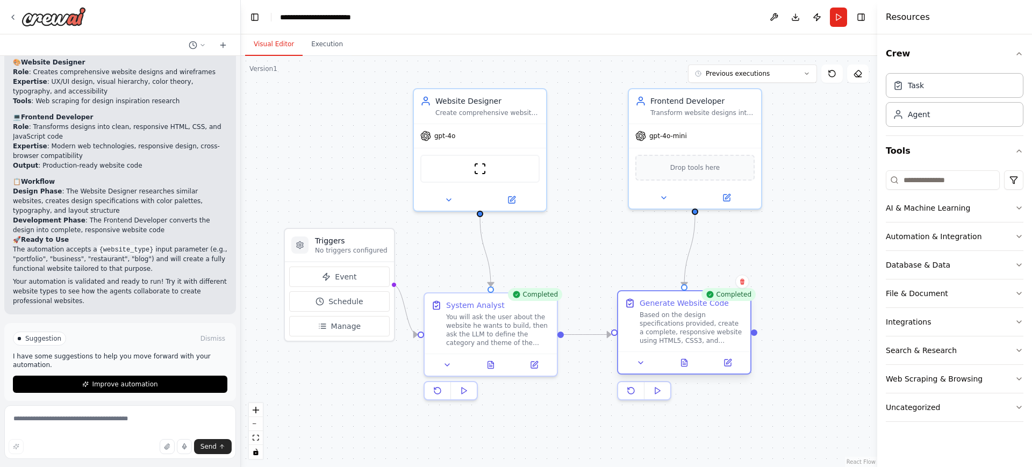
drag, startPoint x: 723, startPoint y: 361, endPoint x: 690, endPoint y: 329, distance: 44.8
click at [690, 329] on div "Based on the design specifications provided, create a complete, responsive webs…" at bounding box center [691, 328] width 104 height 34
drag, startPoint x: 754, startPoint y: 334, endPoint x: 789, endPoint y: 305, distance: 45.4
click at [789, 305] on div ".deletable-edge-delete-btn { width: 20px; height: 20px; border: 0px solid #ffff…" at bounding box center [559, 261] width 636 height 411
click at [938, 181] on input at bounding box center [942, 179] width 114 height 19
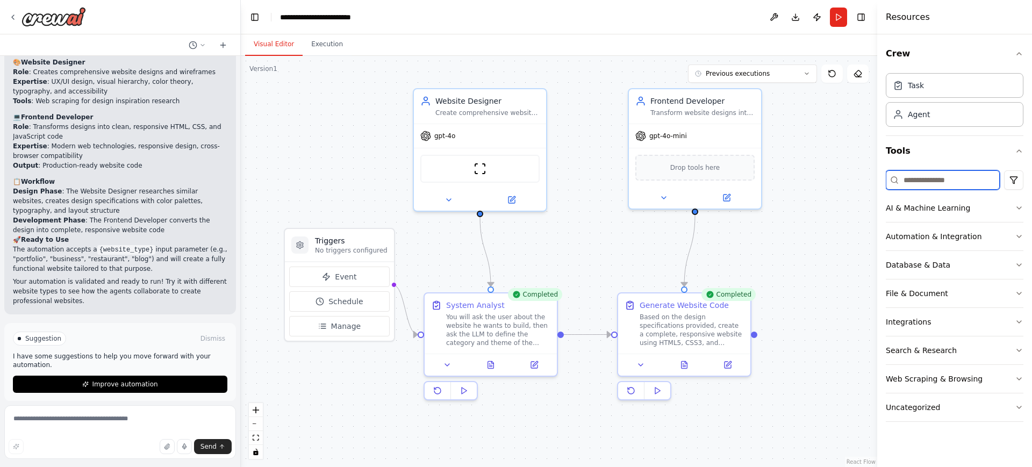
type input "*"
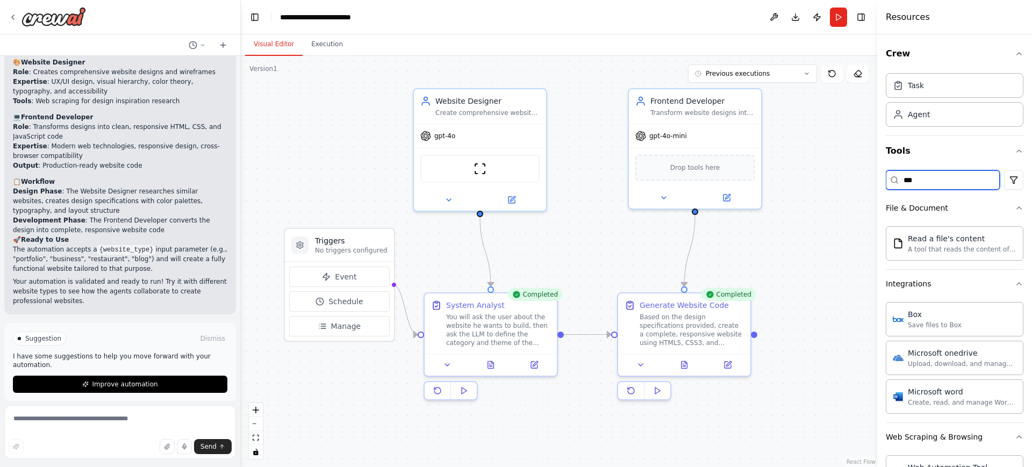
type input "****"
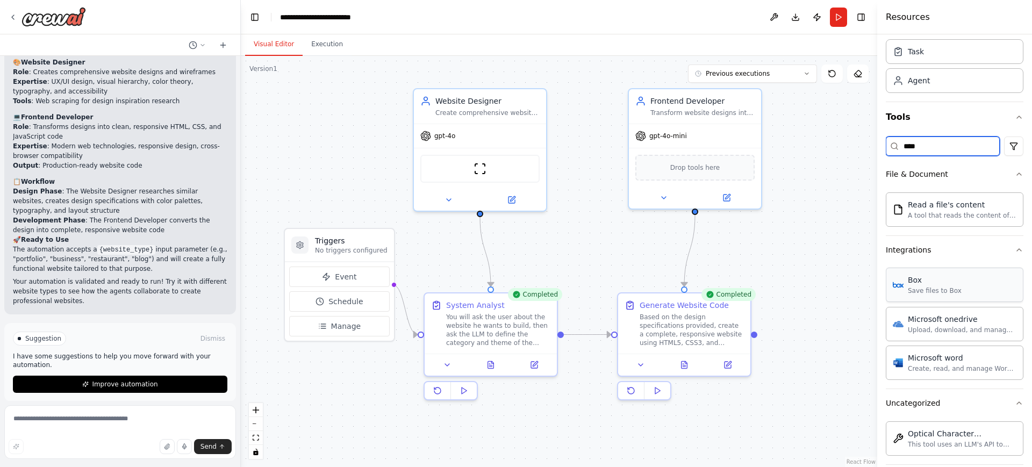
scroll to position [49, 0]
